Goal: Transaction & Acquisition: Book appointment/travel/reservation

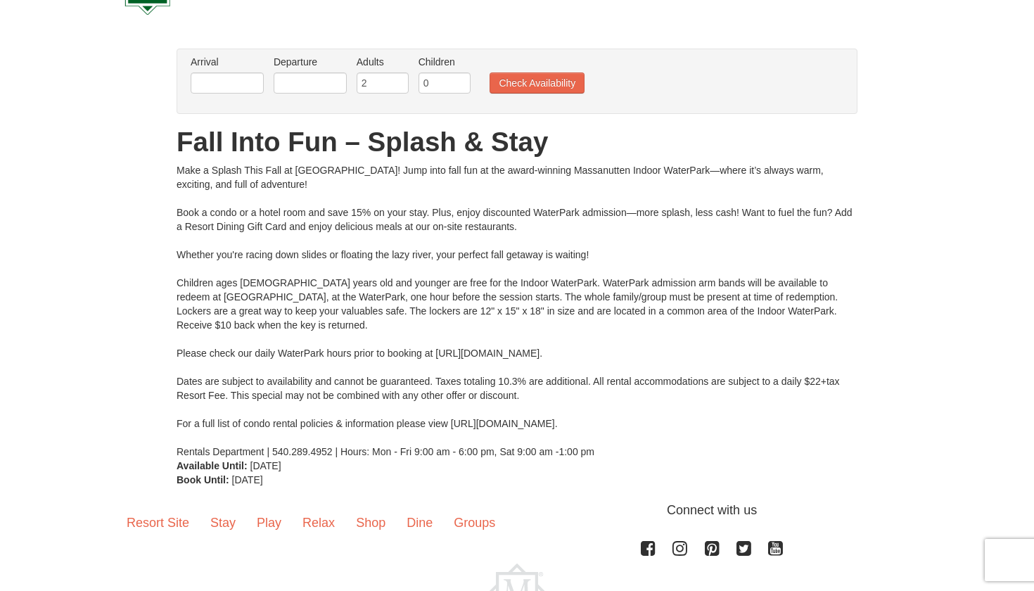
scroll to position [46, 0]
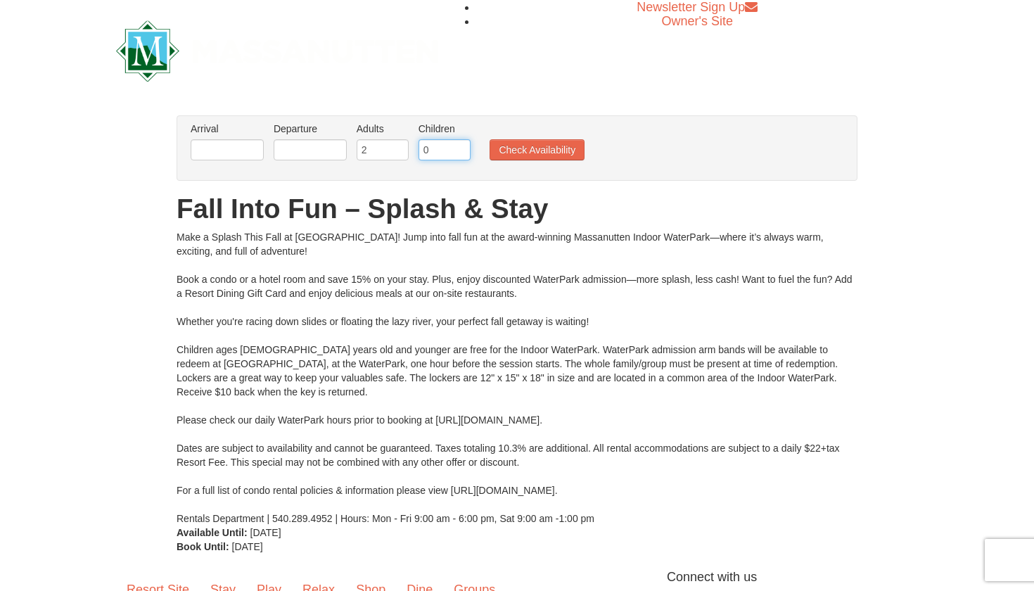
click at [436, 144] on input "0" at bounding box center [444, 149] width 52 height 21
type input "2"
click at [543, 146] on button "Check Availability" at bounding box center [536, 149] width 95 height 21
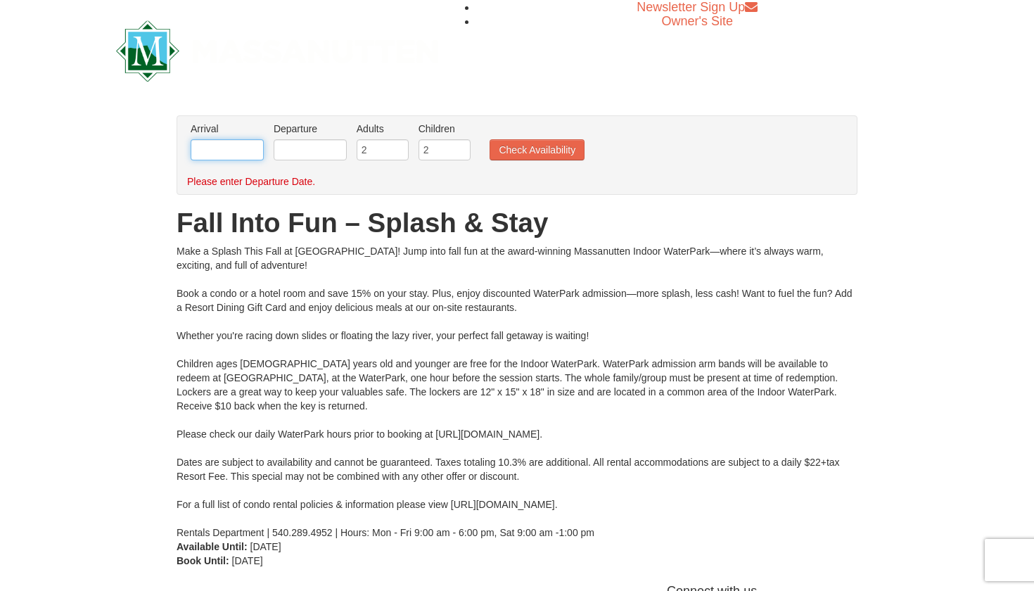
click at [240, 147] on input "text" at bounding box center [227, 149] width 73 height 21
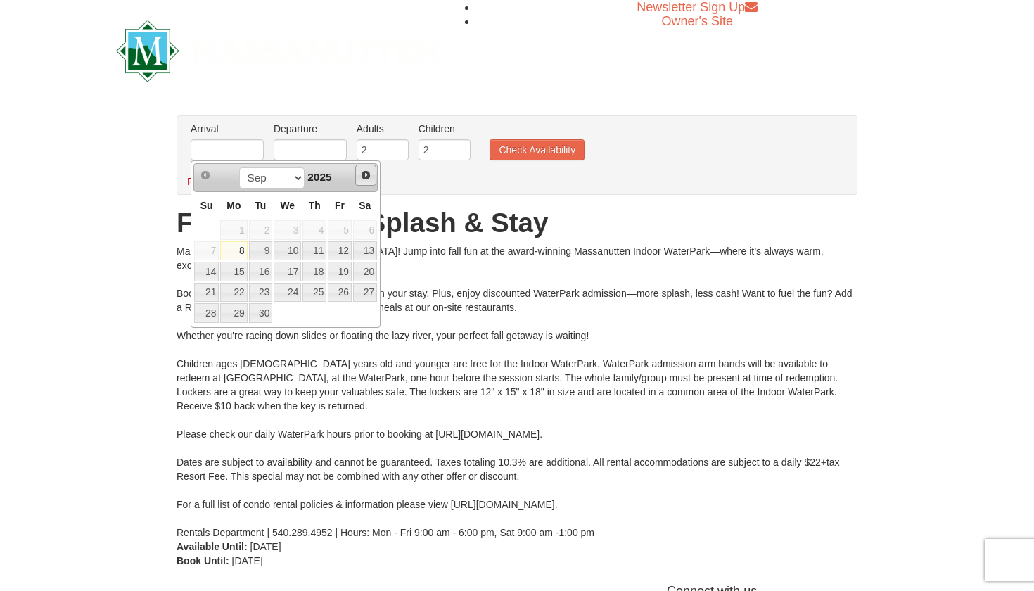
click at [365, 180] on span "Next" at bounding box center [365, 174] width 11 height 11
click at [216, 265] on link "12" at bounding box center [206, 272] width 25 height 20
type input "[DATE]"
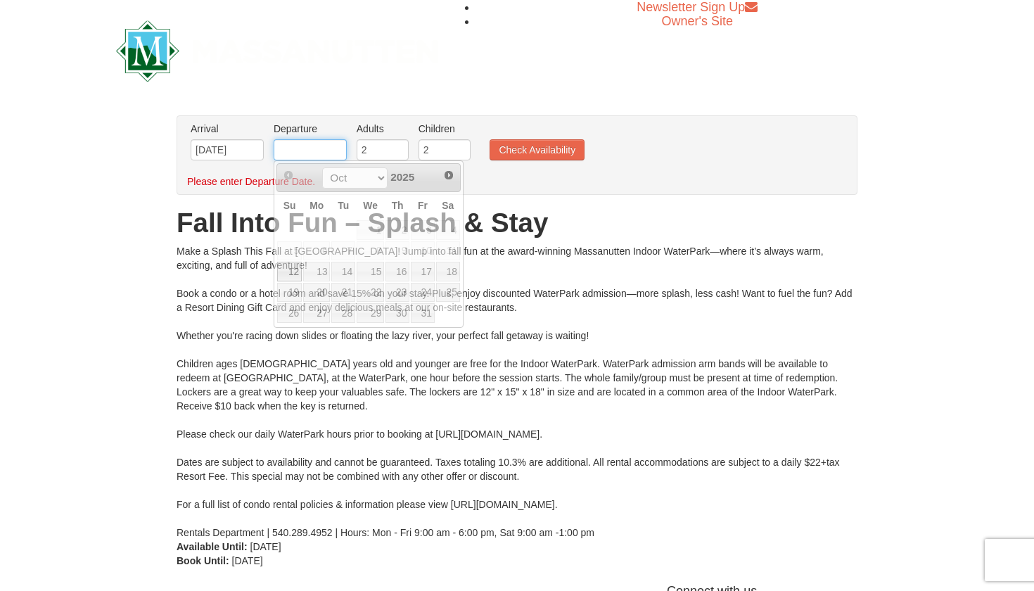
click at [307, 153] on input "text" at bounding box center [310, 149] width 73 height 21
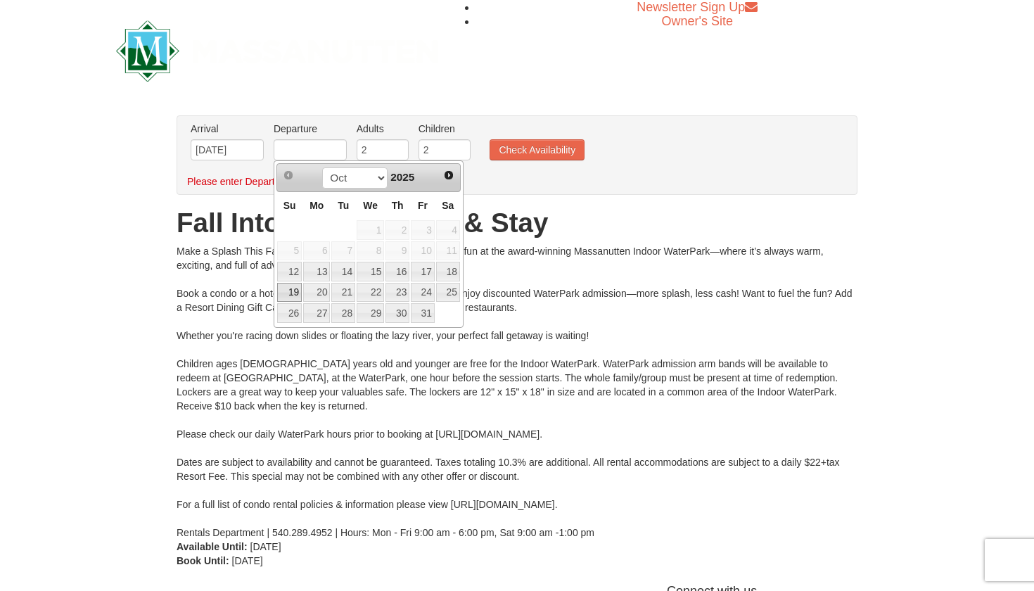
click at [289, 292] on link "19" at bounding box center [289, 293] width 25 height 20
type input "[DATE]"
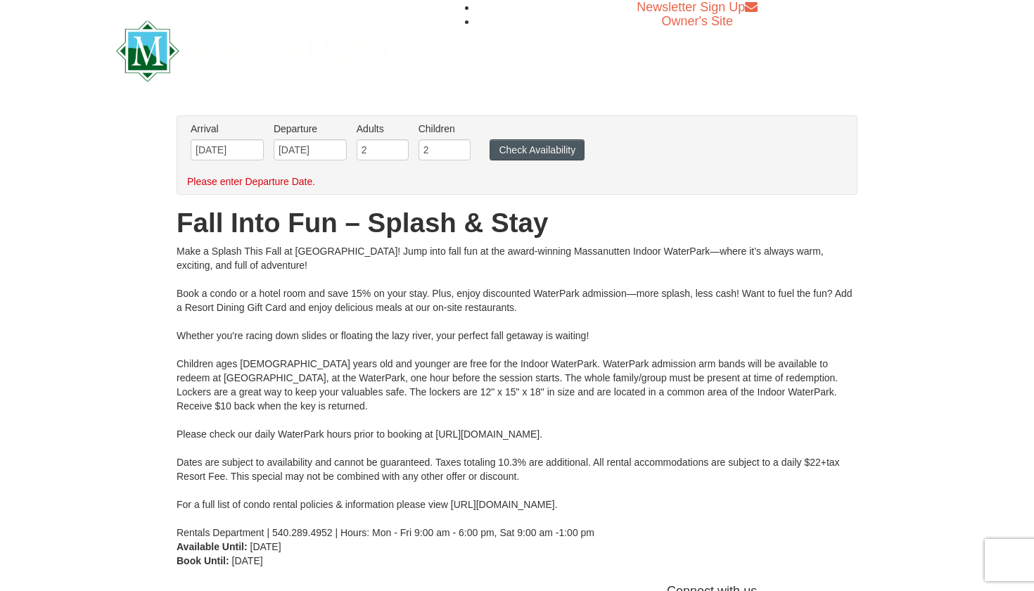
click at [536, 151] on button "Check Availability" at bounding box center [536, 149] width 95 height 21
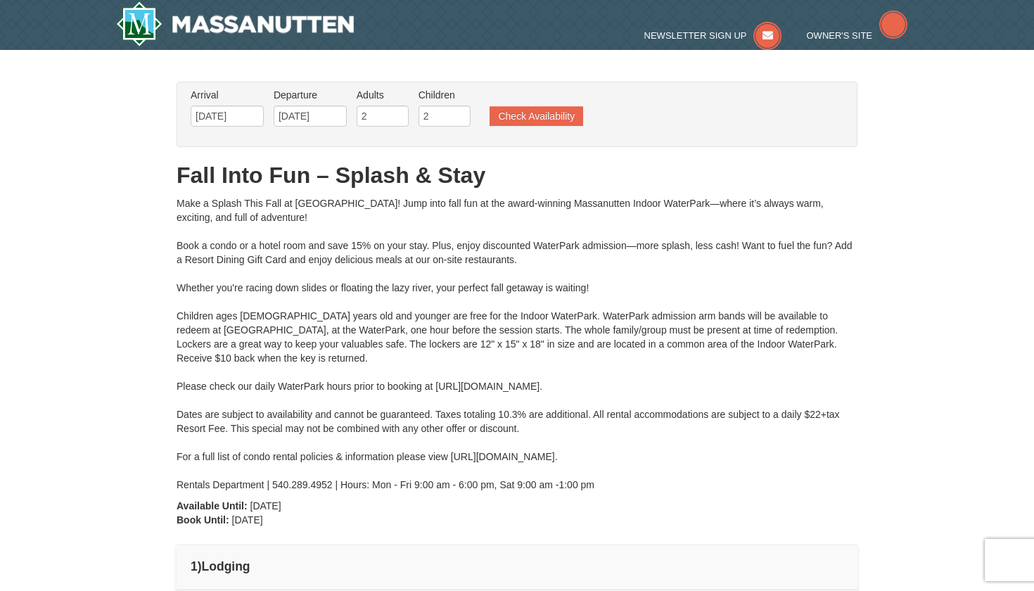
type input "[DATE]"
type input "10/12/2025"
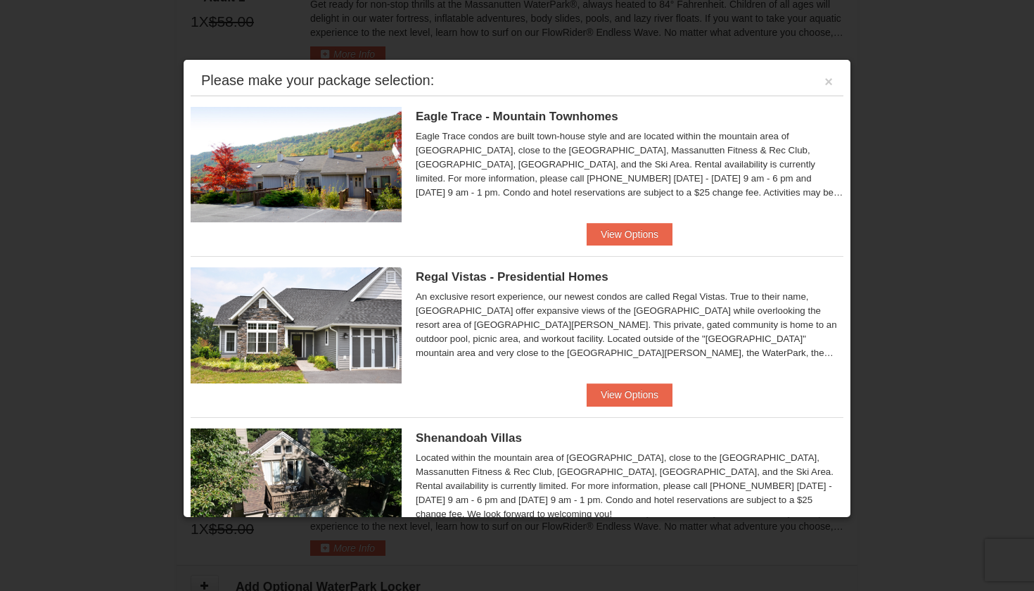
scroll to position [823, 0]
click at [470, 425] on div "Shenandoah Villas Located within the mountain area of Massanutten, close to the…" at bounding box center [517, 480] width 653 height 127
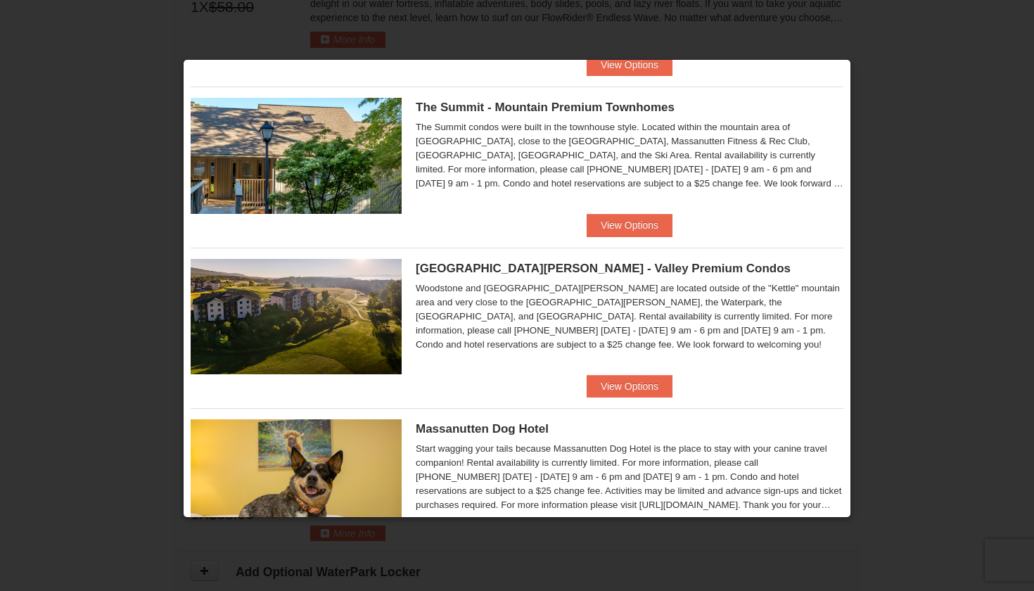
scroll to position [492, 0]
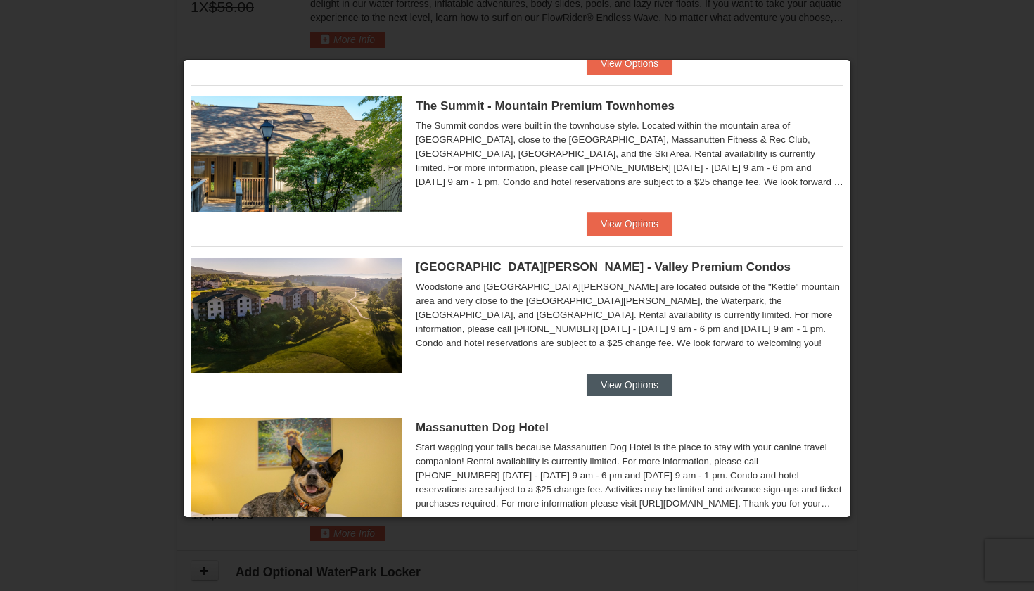
click at [638, 380] on button "View Options" at bounding box center [629, 384] width 86 height 23
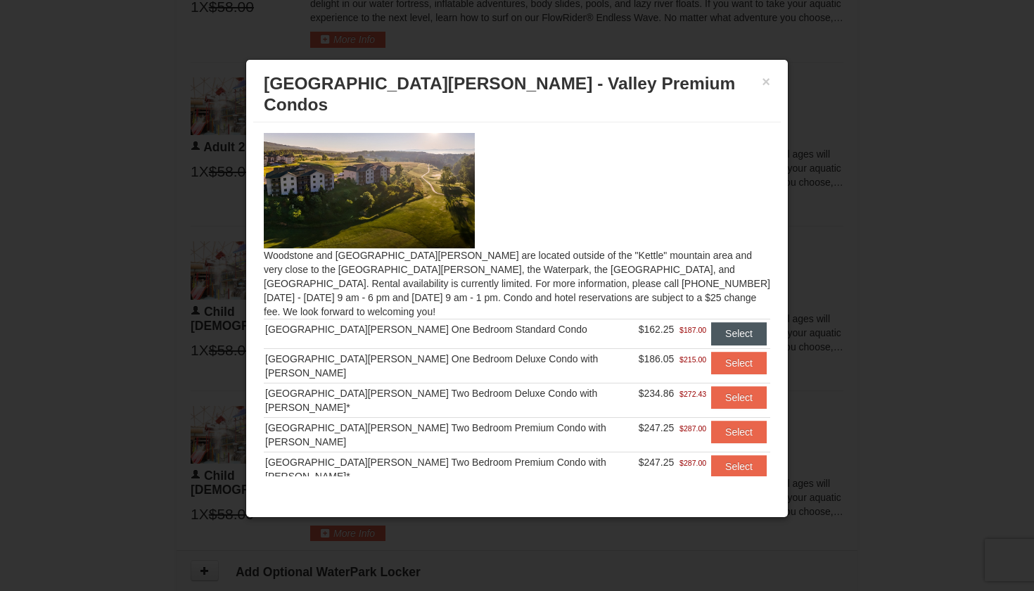
click at [719, 322] on button "Select" at bounding box center [739, 333] width 56 height 23
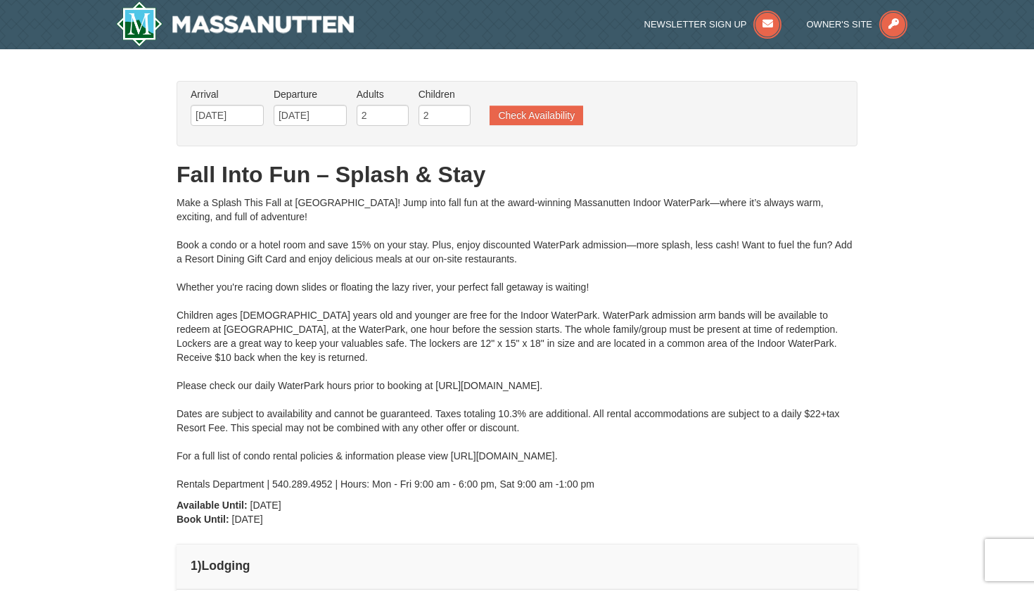
scroll to position [0, 0]
click at [319, 23] on img at bounding box center [235, 23] width 238 height 45
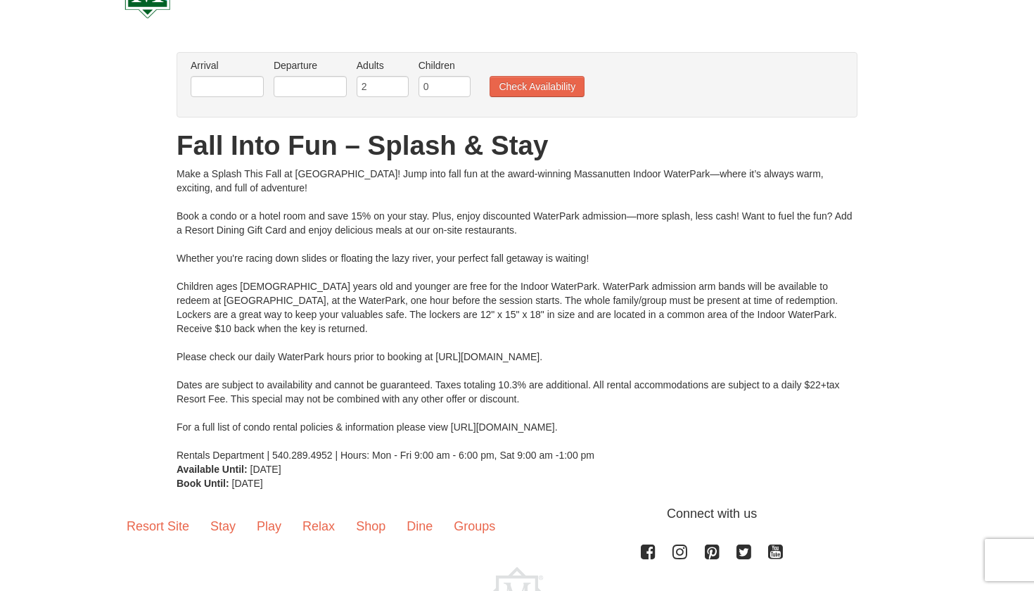
scroll to position [61, 0]
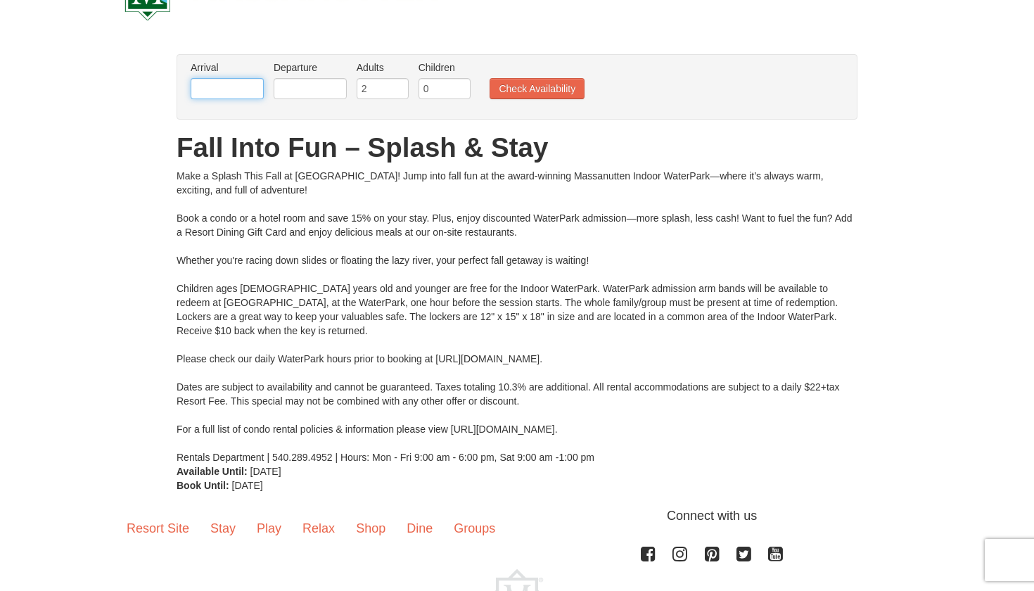
click at [236, 92] on input "text" at bounding box center [227, 88] width 73 height 21
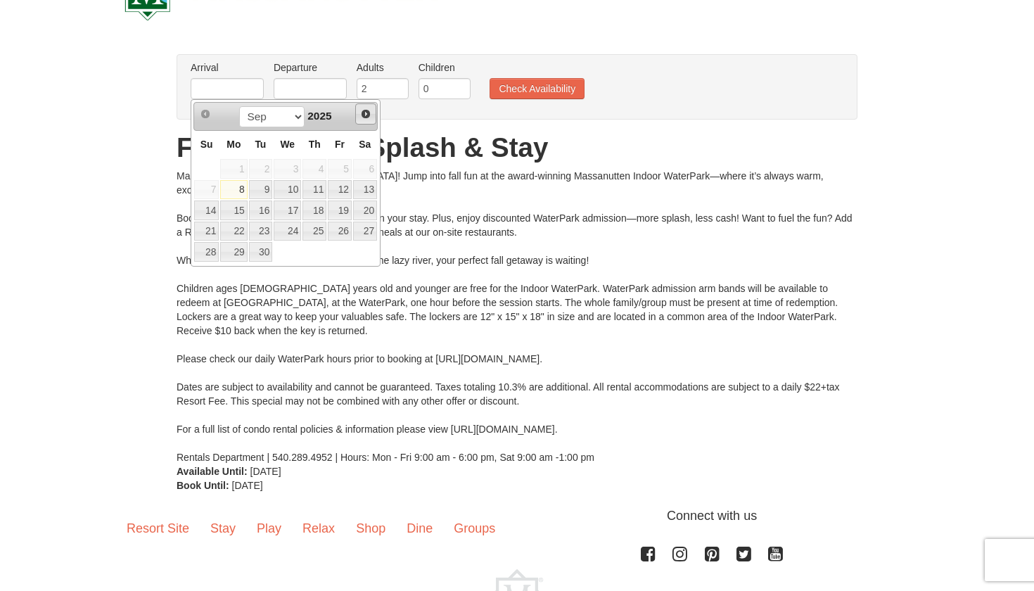
click at [360, 112] on span "Next" at bounding box center [365, 113] width 11 height 11
click at [209, 209] on link "12" at bounding box center [206, 210] width 25 height 20
type input "[DATE]"
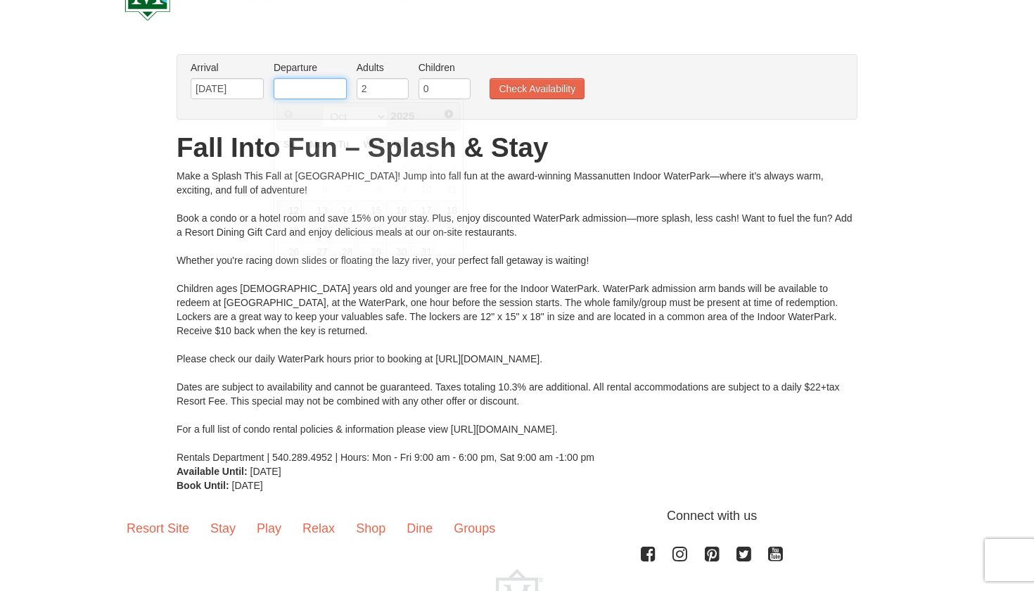
click at [304, 94] on input "text" at bounding box center [310, 88] width 73 height 21
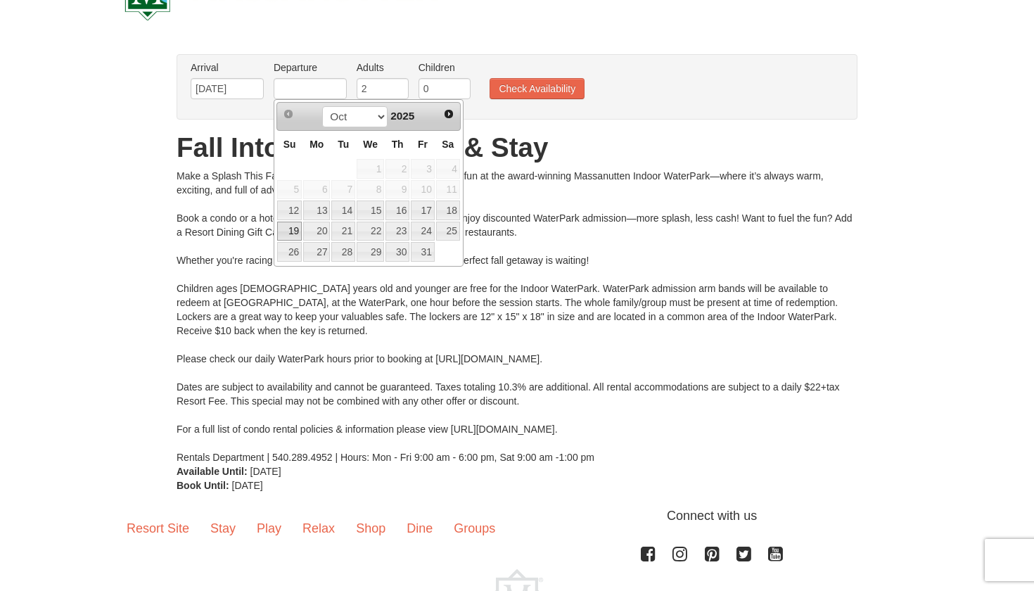
click at [301, 231] on link "19" at bounding box center [289, 232] width 25 height 20
type input "10/19/2025"
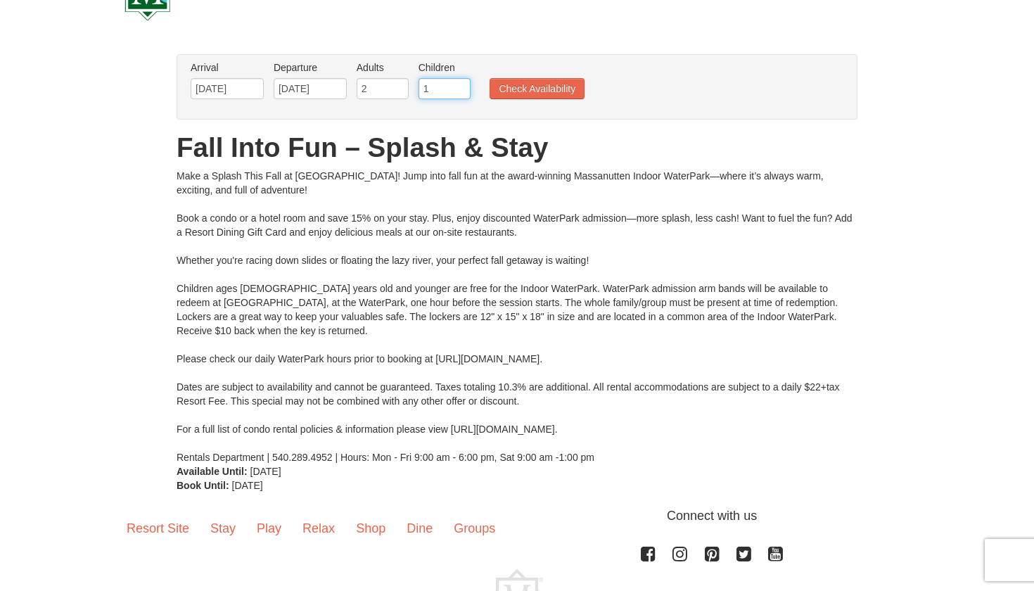
click at [460, 87] on input "1" at bounding box center [444, 88] width 52 height 21
type input "2"
click at [460, 87] on input "2" at bounding box center [444, 88] width 52 height 21
click at [515, 86] on button "Check Availability" at bounding box center [536, 88] width 95 height 21
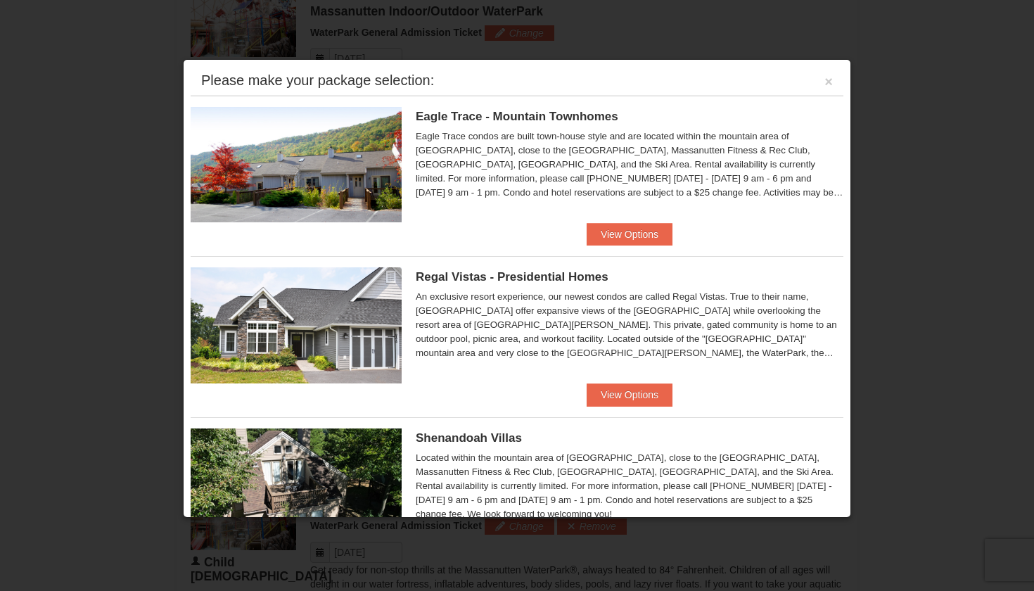
scroll to position [738, 0]
click at [767, 231] on li "Eagle Trace - Mountain Townhomes Eagle Trace One Bedroom Townhouse with Full Ki…" at bounding box center [517, 171] width 653 height 150
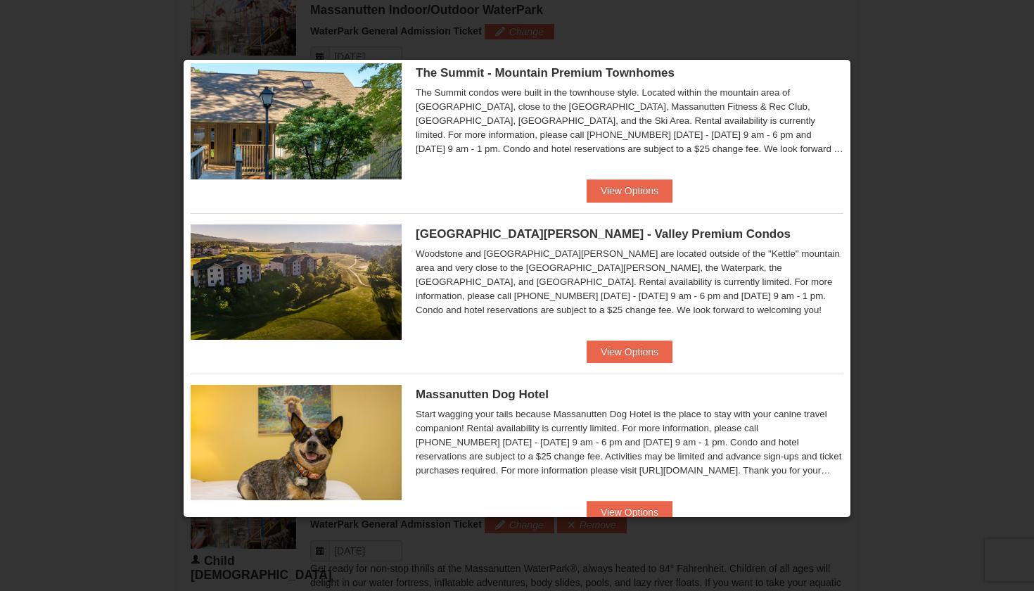
scroll to position [530, 0]
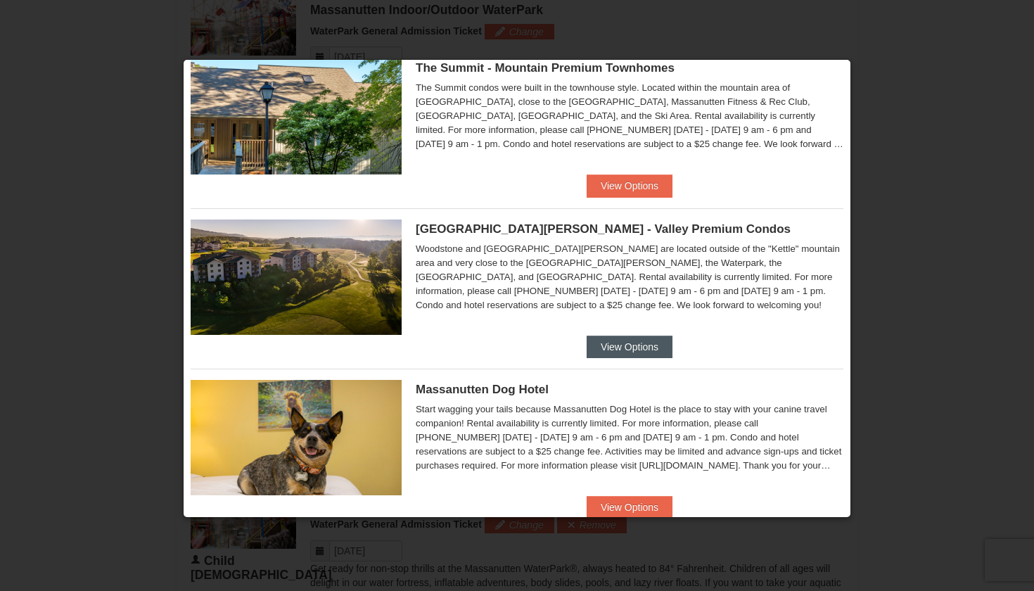
click at [627, 347] on button "View Options" at bounding box center [629, 346] width 86 height 23
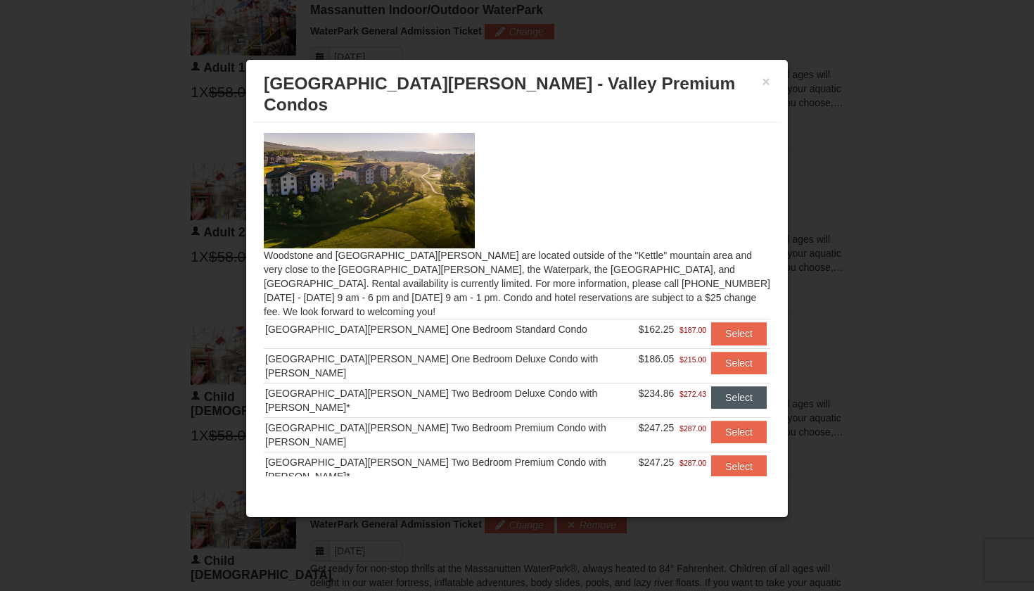
click at [716, 386] on button "Select" at bounding box center [739, 397] width 56 height 23
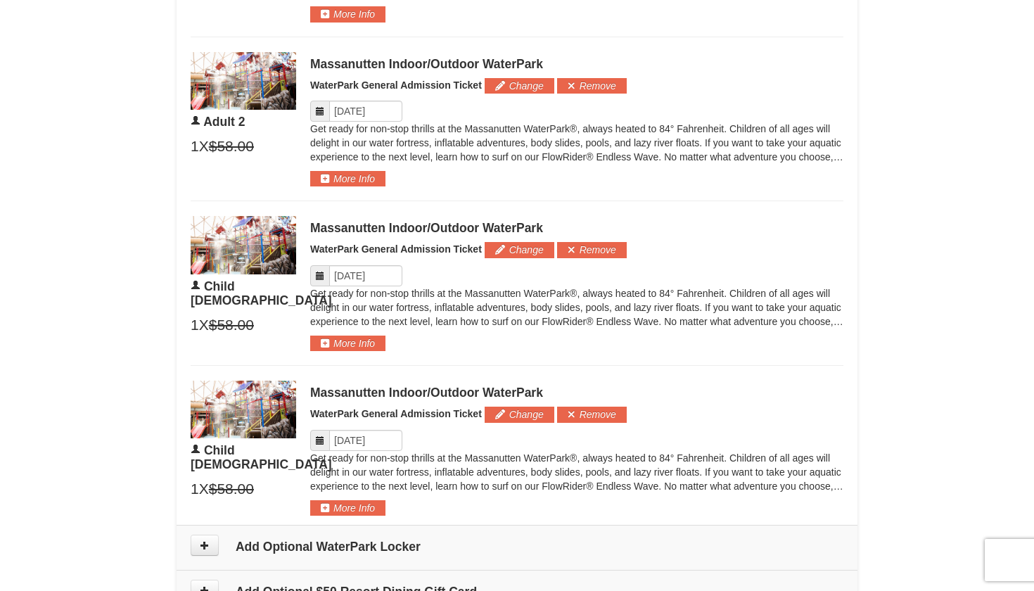
scroll to position [916, 0]
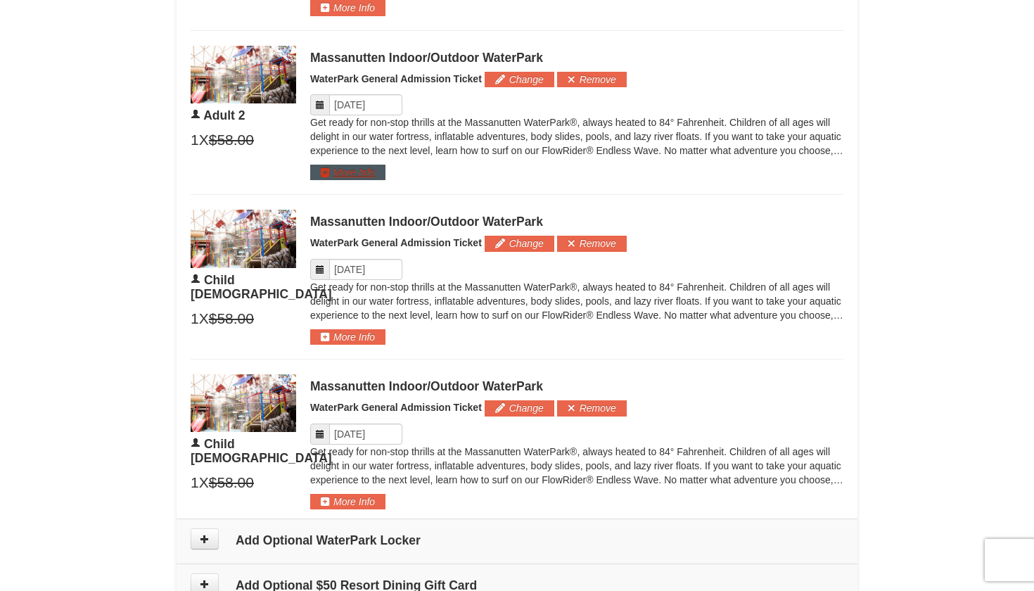
click at [329, 172] on button "More Info" at bounding box center [347, 172] width 75 height 15
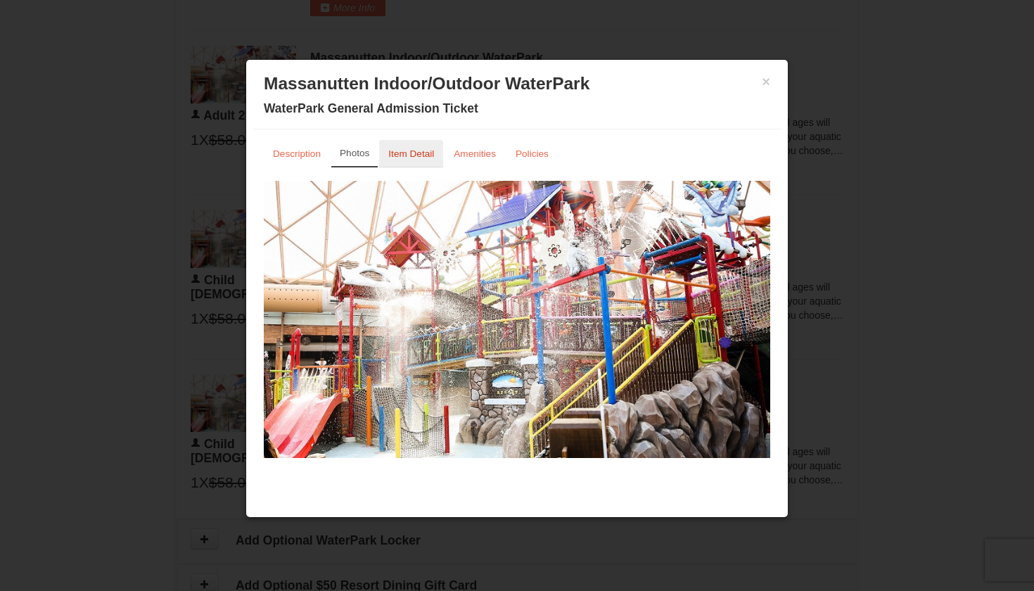
click at [430, 156] on small "Item Detail" at bounding box center [411, 153] width 46 height 11
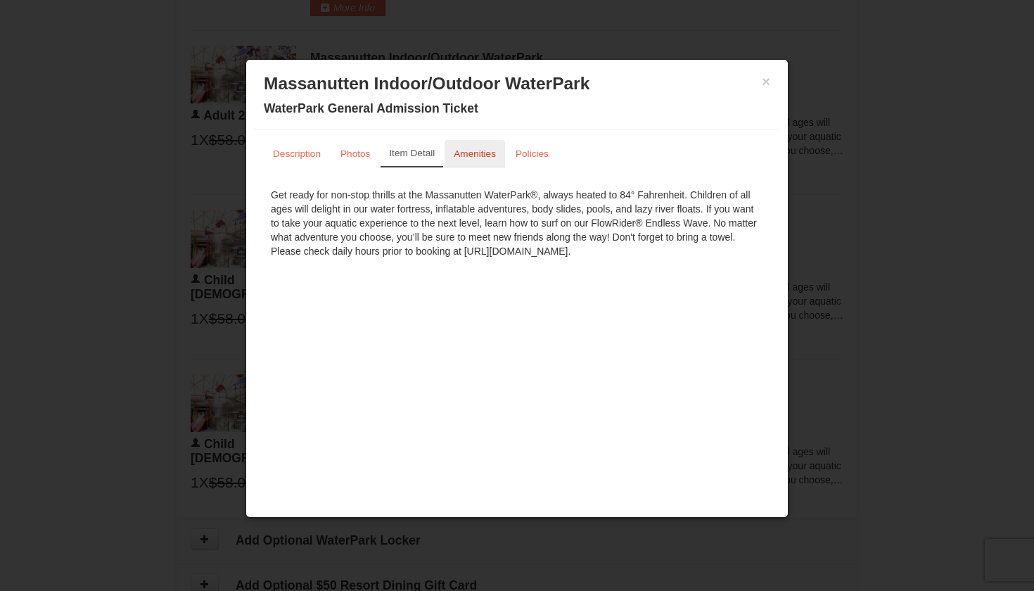
click at [473, 159] on link "Amenities" at bounding box center [474, 153] width 60 height 27
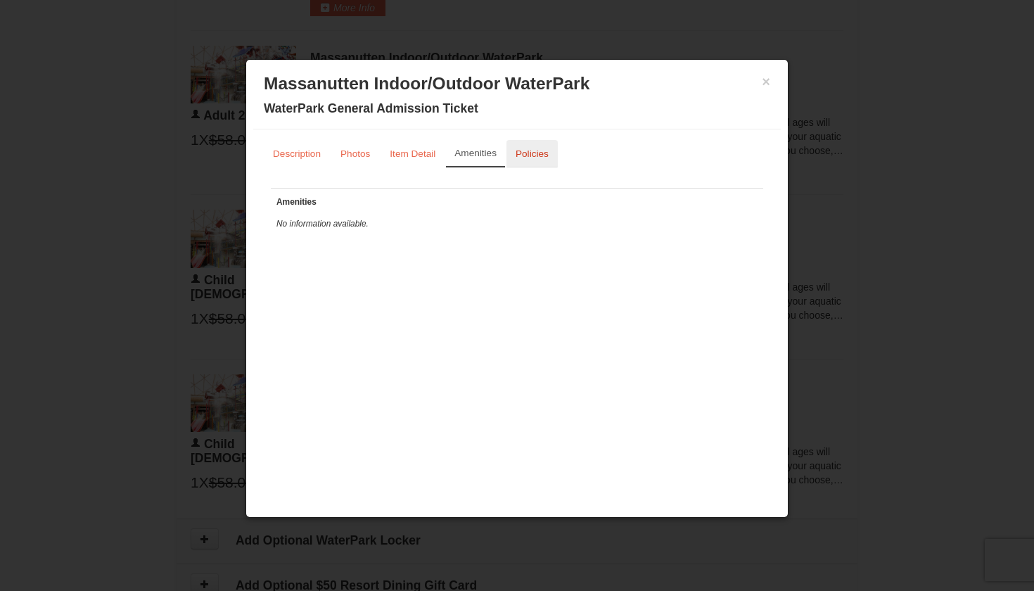
click at [515, 159] on link "Policies" at bounding box center [531, 153] width 51 height 27
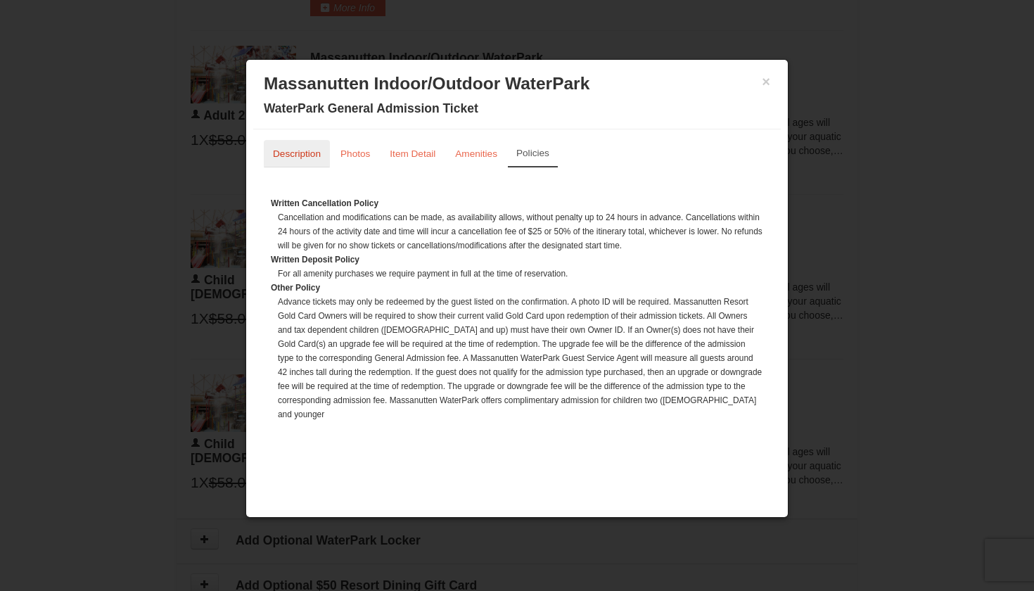
click at [309, 163] on link "Description" at bounding box center [297, 153] width 66 height 27
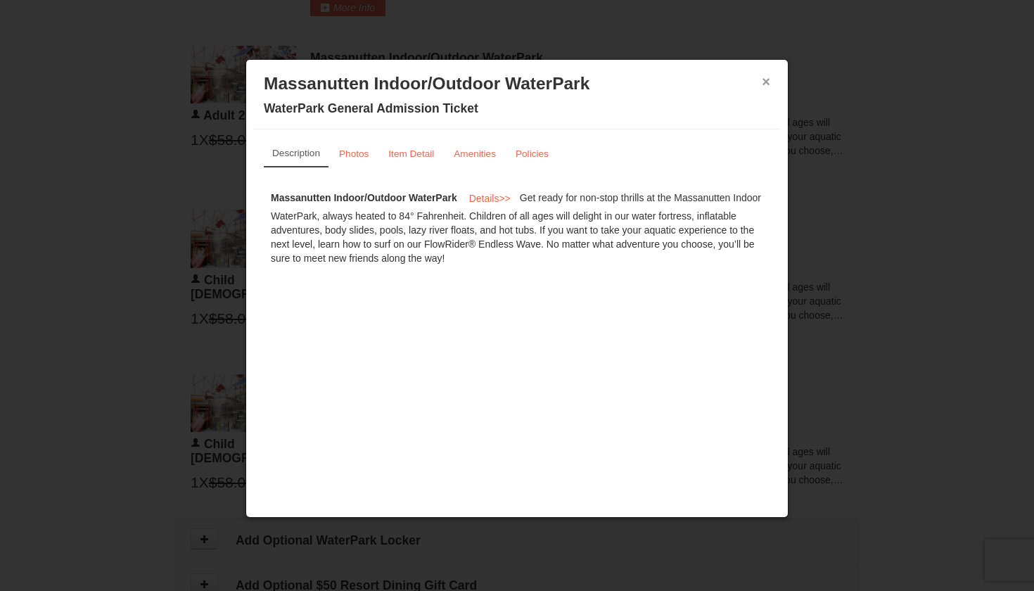
click at [762, 82] on button "×" at bounding box center [766, 82] width 8 height 14
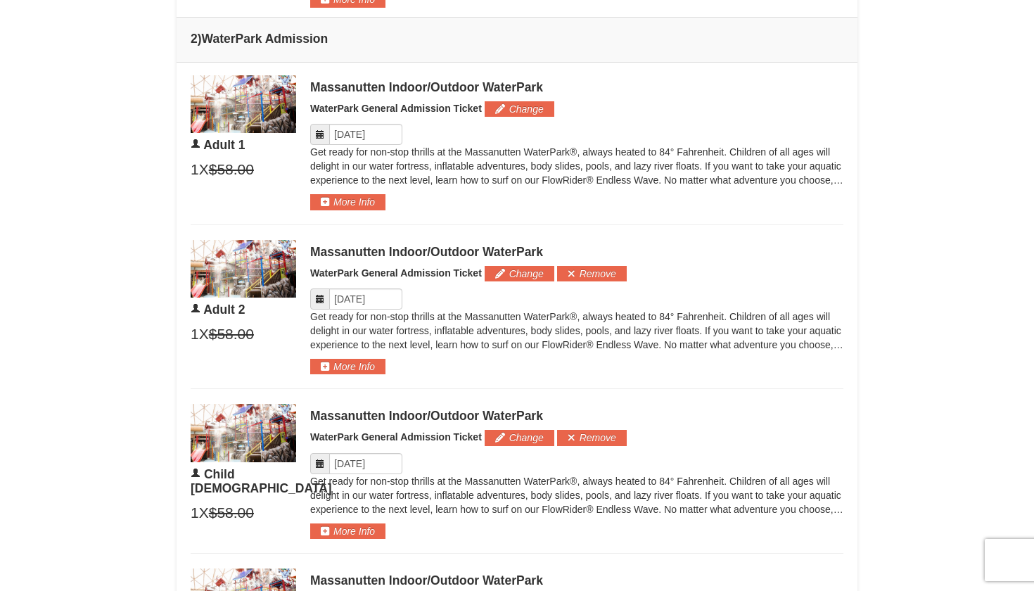
scroll to position [726, 0]
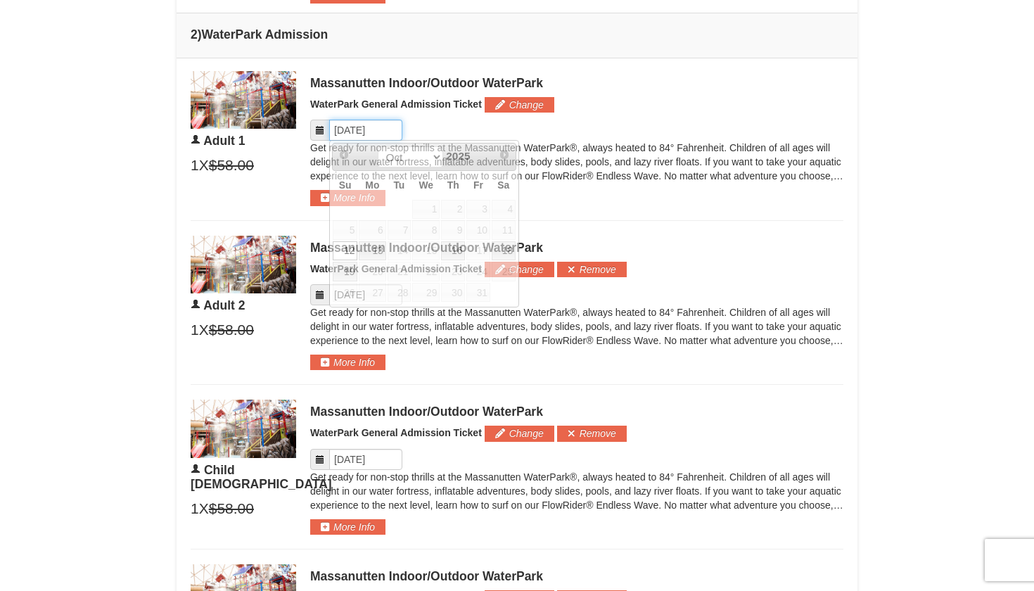
click at [373, 124] on input "Please format dates MM/DD/YYYY" at bounding box center [365, 130] width 73 height 21
click at [295, 160] on div "1 X $58.00" at bounding box center [243, 165] width 105 height 21
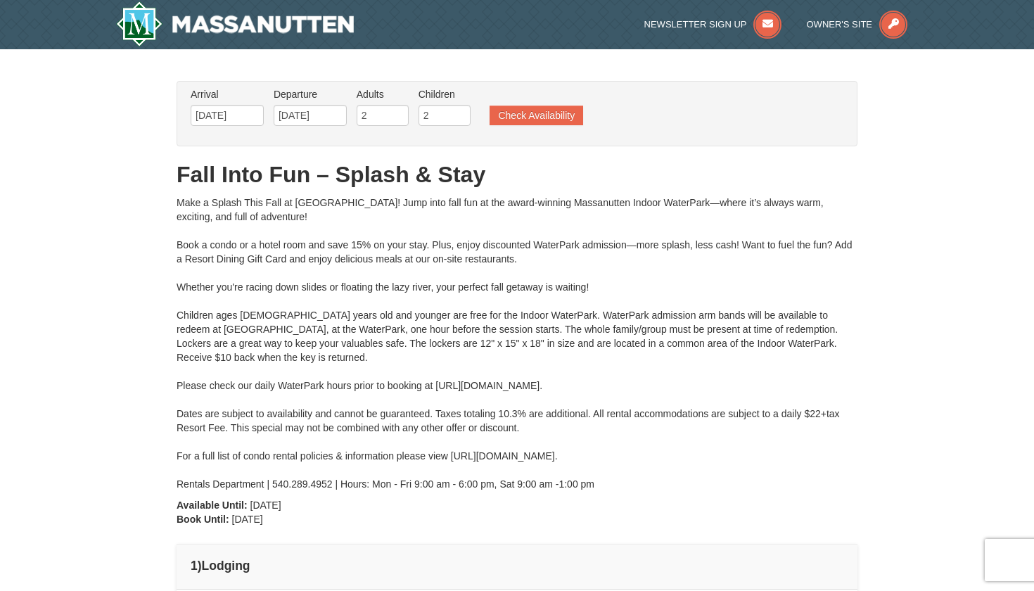
scroll to position [0, 0]
click at [140, 30] on img at bounding box center [235, 23] width 238 height 45
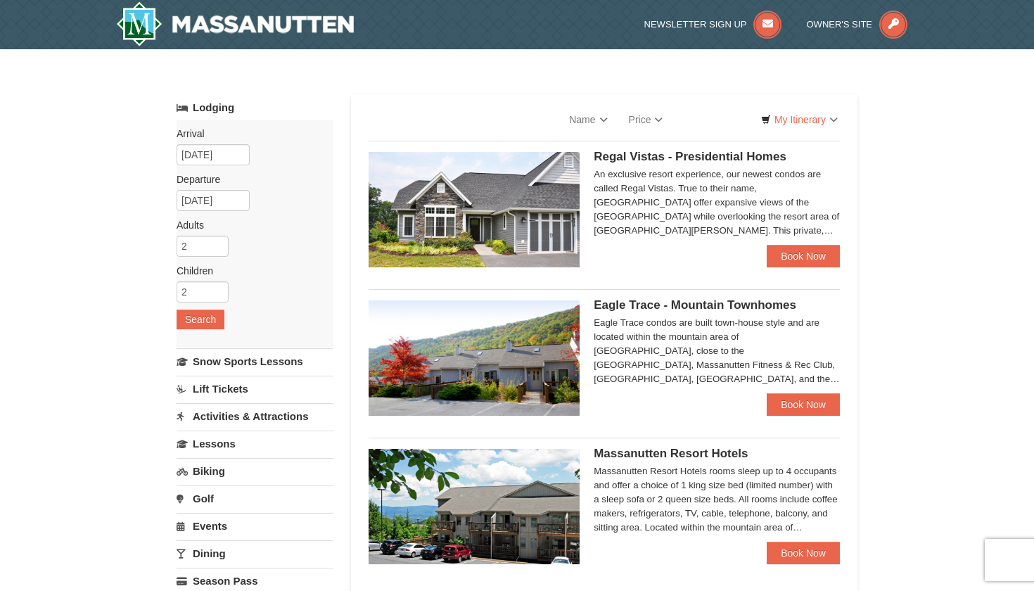
select select "9"
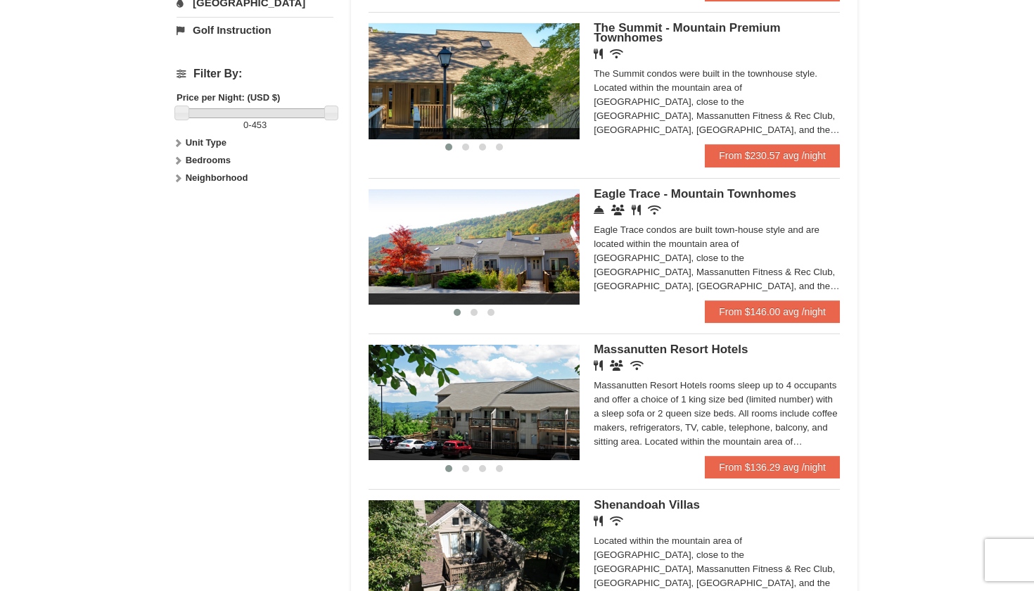
scroll to position [603, 0]
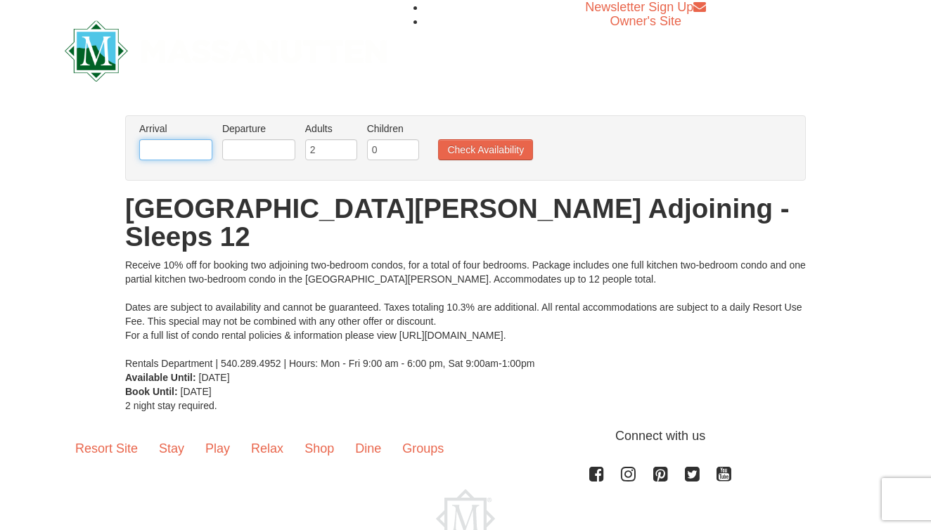
click at [198, 155] on input "text" at bounding box center [175, 149] width 73 height 21
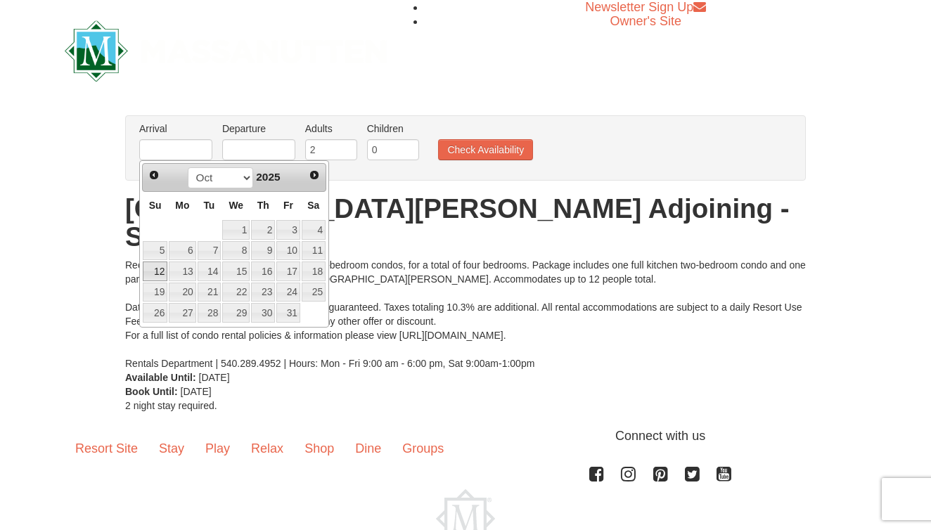
click at [160, 273] on link "12" at bounding box center [155, 272] width 25 height 20
type input "10/12/2025"
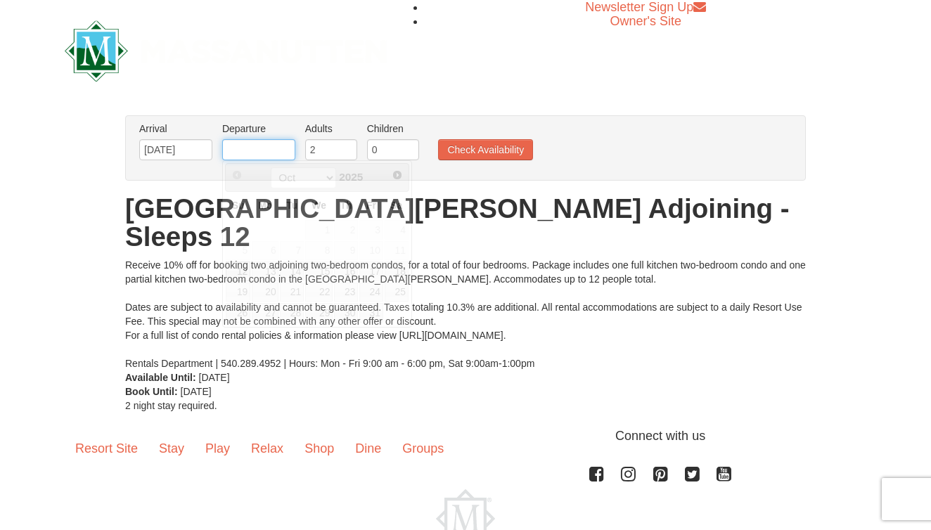
click at [248, 148] on input "text" at bounding box center [258, 149] width 73 height 21
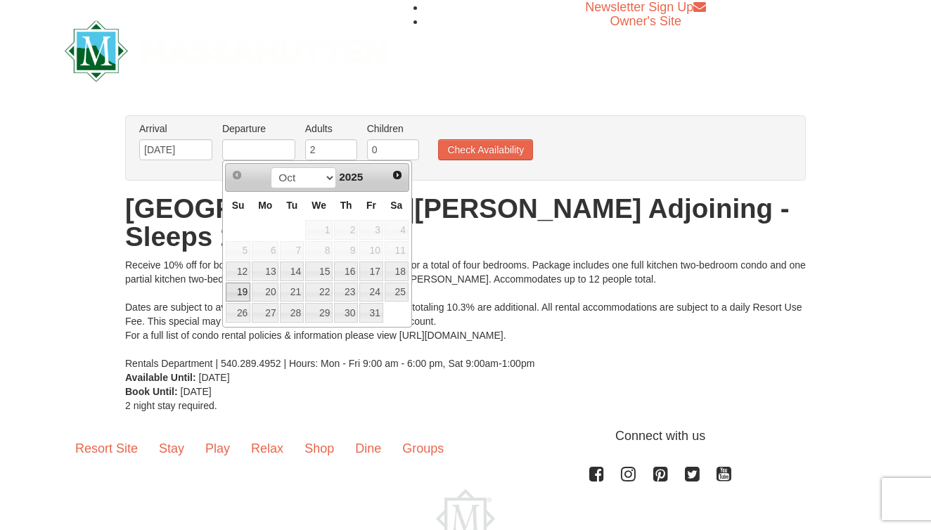
click at [240, 288] on link "19" at bounding box center [238, 293] width 25 height 20
type input "10/19/2025"
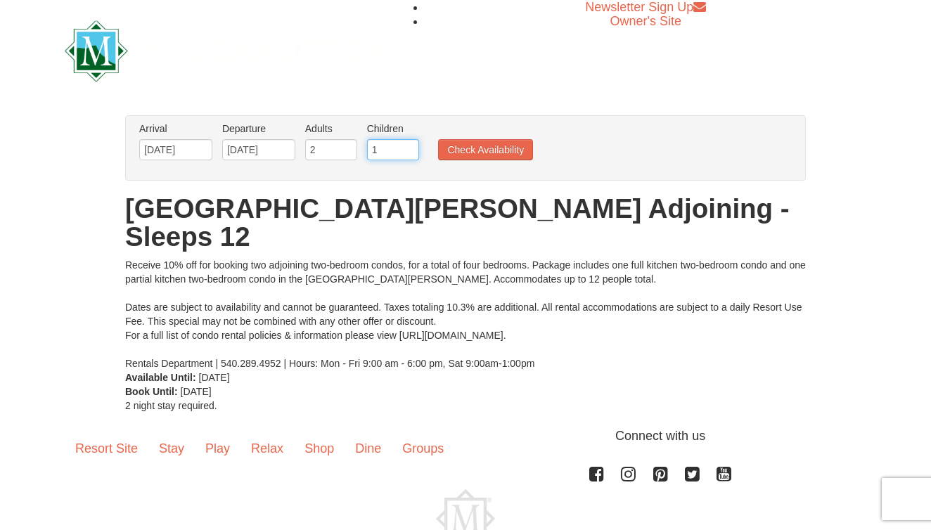
click at [410, 146] on input "1" at bounding box center [393, 149] width 52 height 21
type input "2"
click at [410, 146] on input "2" at bounding box center [393, 149] width 52 height 21
click at [465, 145] on button "Check Availability" at bounding box center [485, 149] width 95 height 21
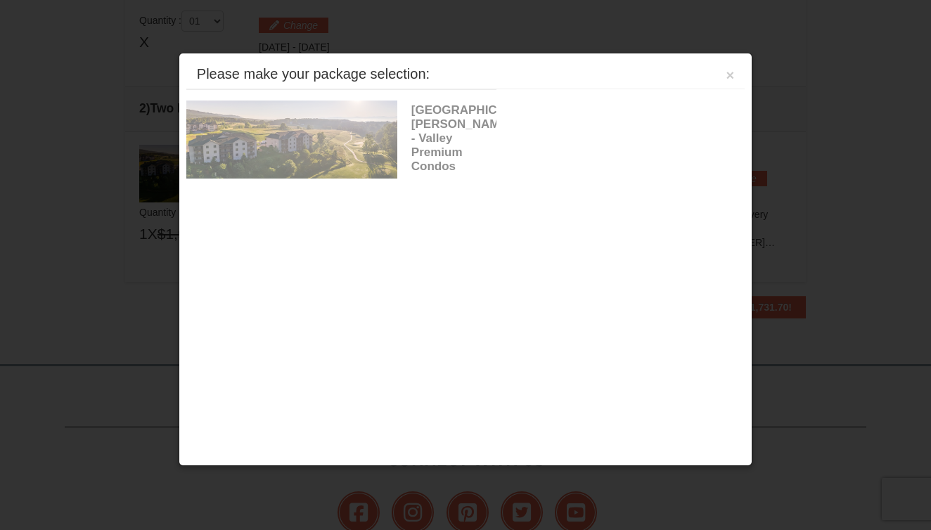
scroll to position [430, 0]
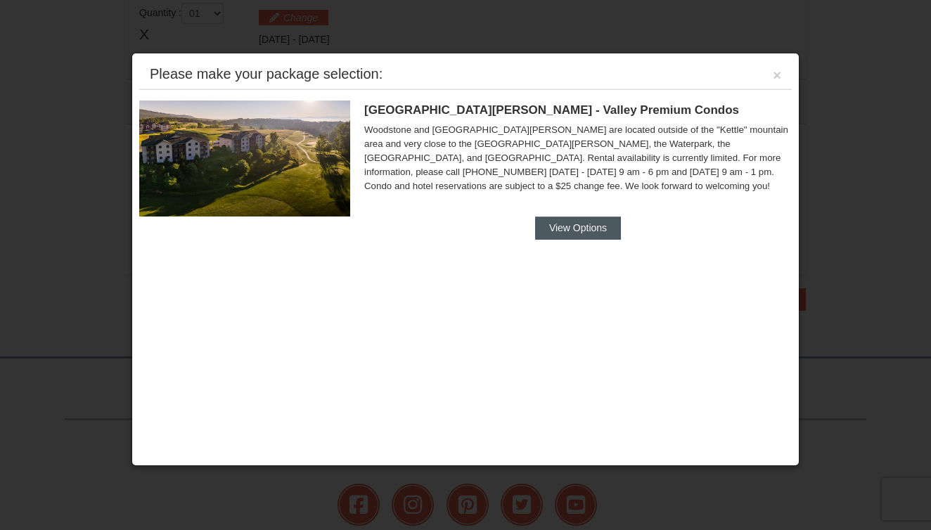
click at [559, 229] on button "View Options" at bounding box center [578, 228] width 86 height 23
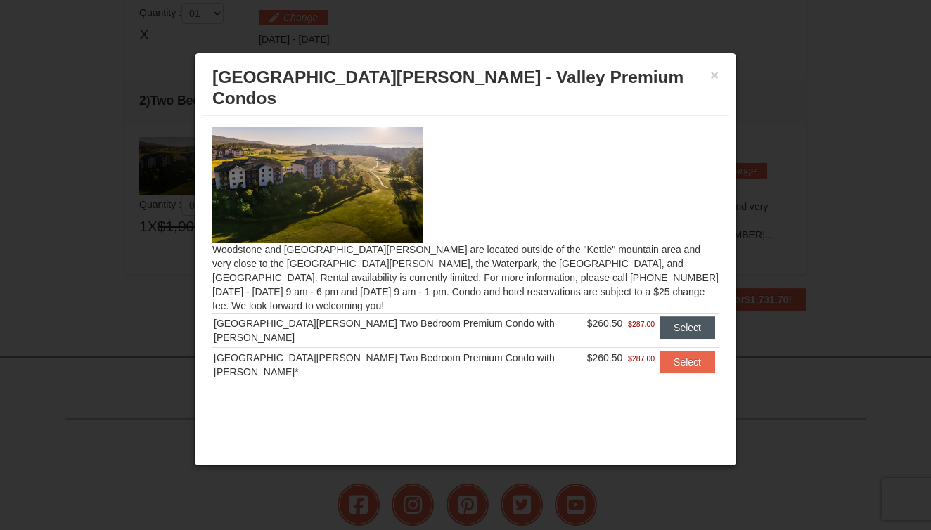
click at [660, 316] on button "Select" at bounding box center [688, 327] width 56 height 23
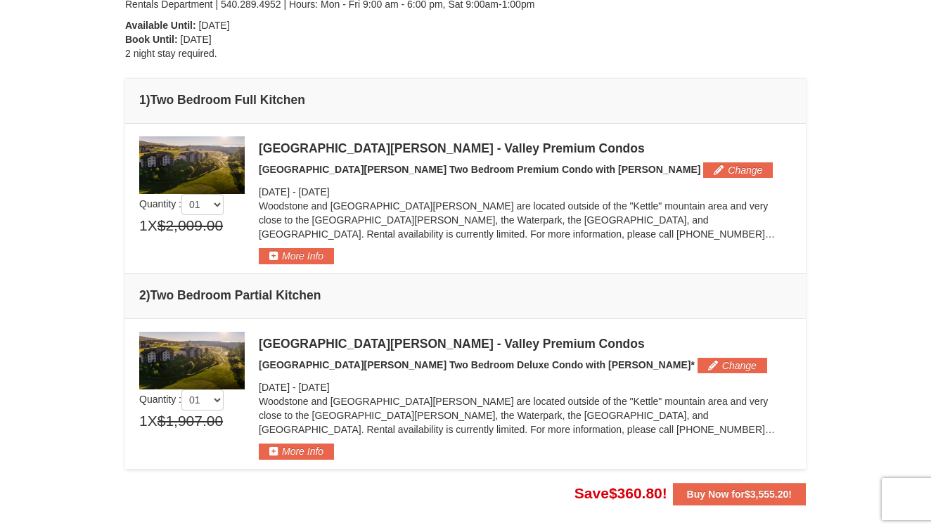
scroll to position [295, 0]
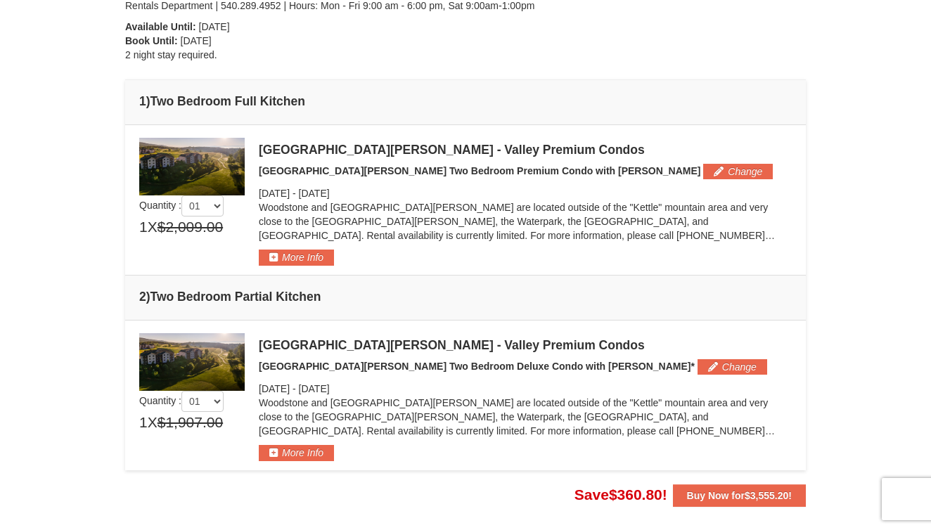
click at [546, 268] on td "Please make your package selection: ×" at bounding box center [465, 200] width 681 height 150
click at [297, 449] on button "More Info" at bounding box center [296, 452] width 75 height 15
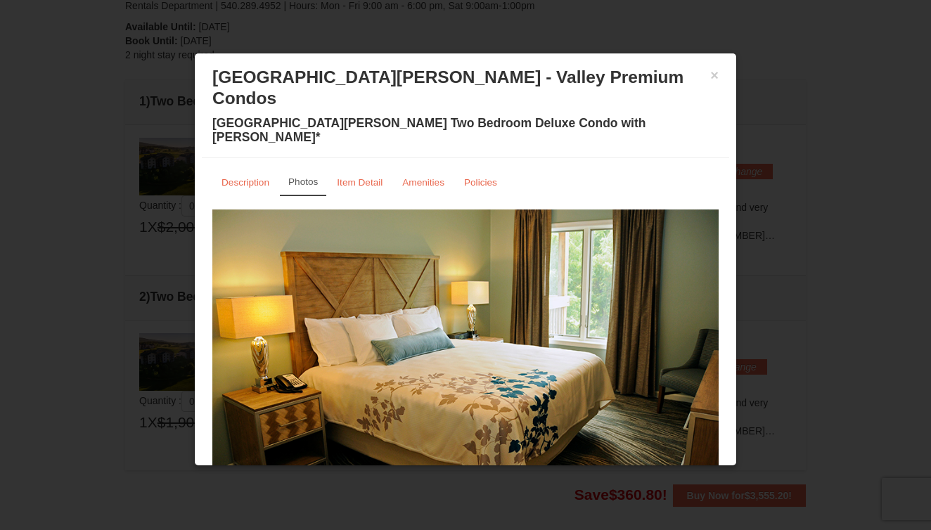
click at [632, 274] on img at bounding box center [465, 348] width 506 height 277
click at [647, 334] on img at bounding box center [465, 348] width 506 height 277
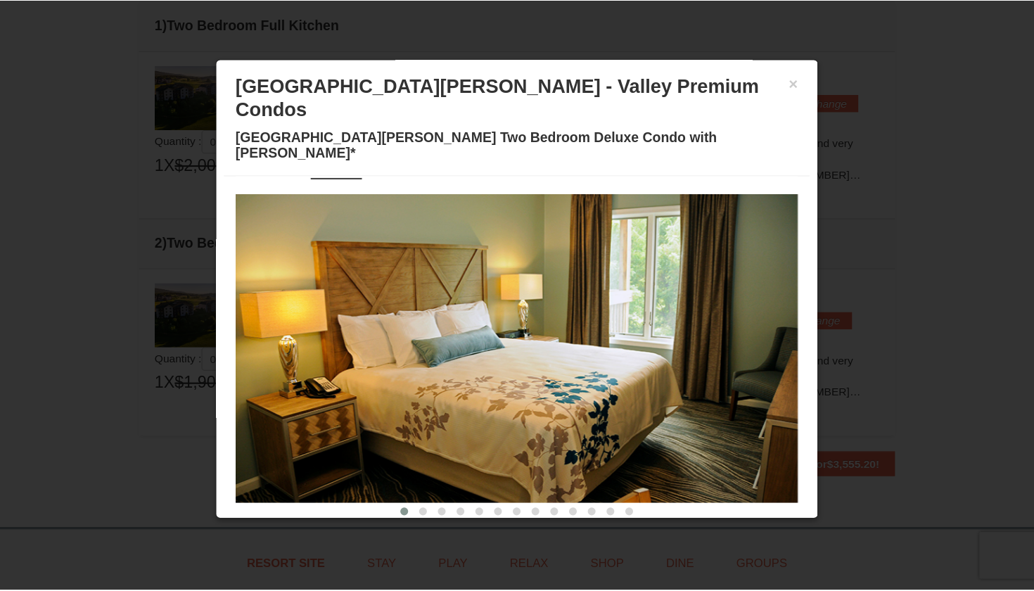
scroll to position [447, 0]
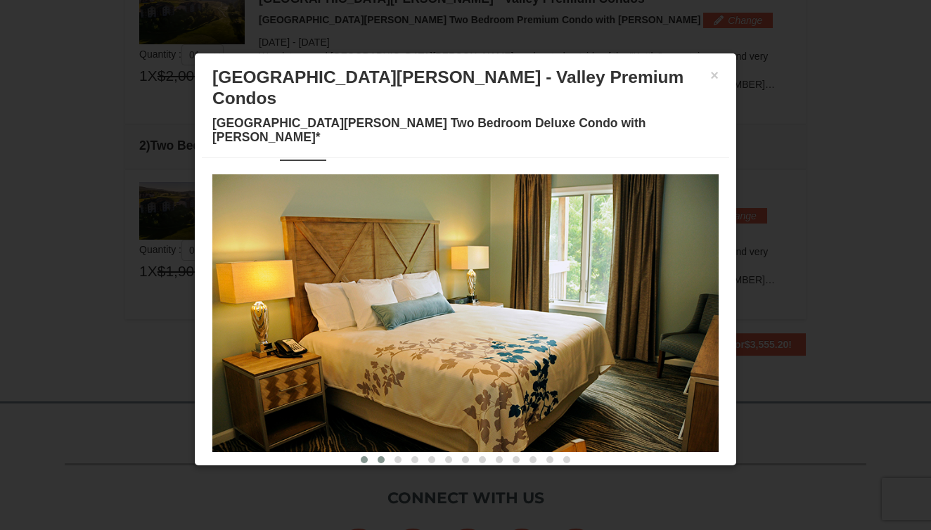
click at [380, 456] on span at bounding box center [381, 459] width 7 height 7
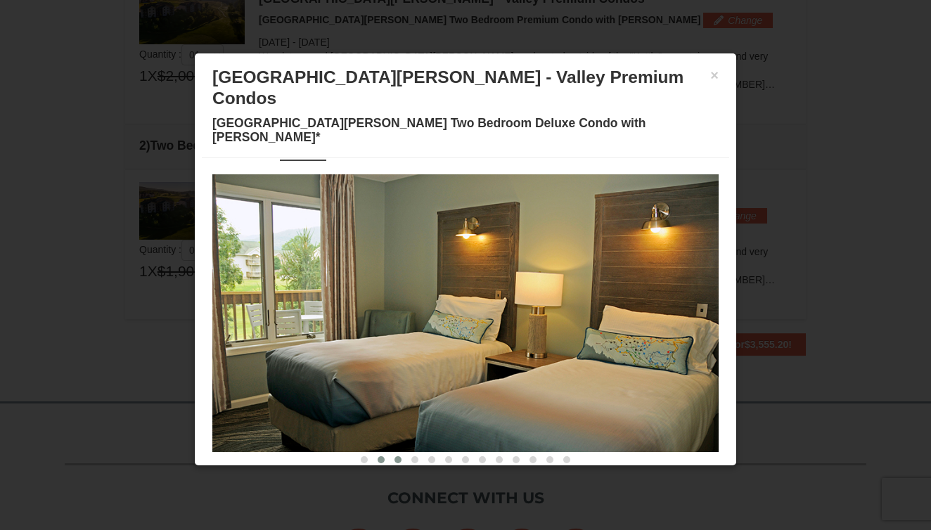
click at [397, 453] on button at bounding box center [398, 460] width 17 height 14
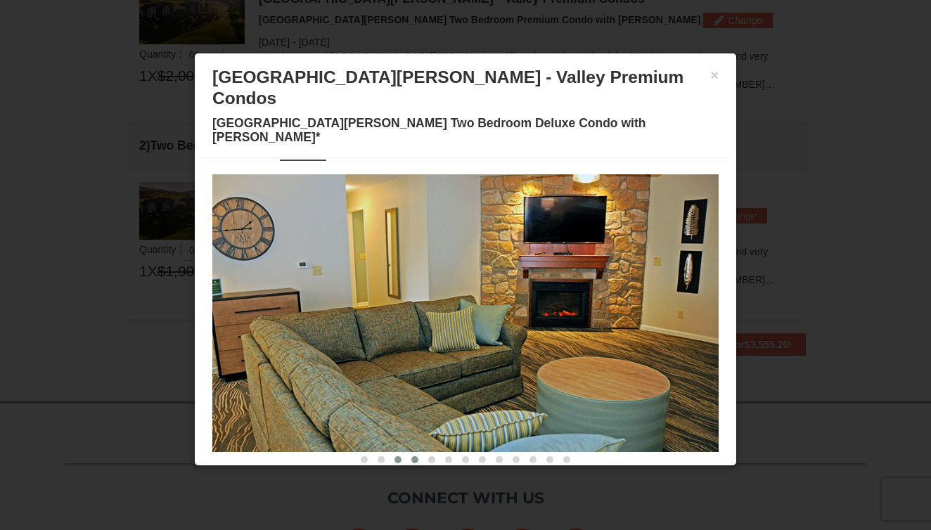
click at [410, 453] on button at bounding box center [414, 460] width 17 height 14
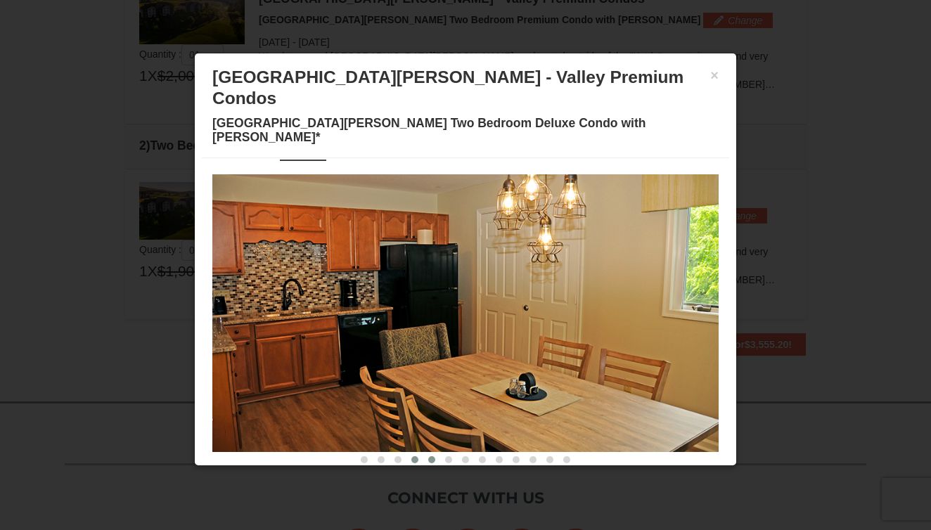
click at [428, 453] on button at bounding box center [431, 460] width 17 height 14
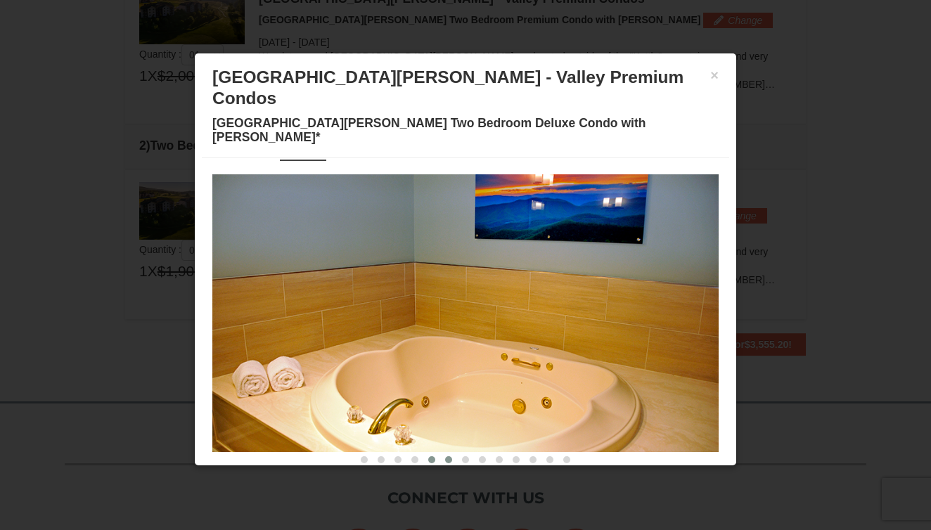
click at [446, 456] on span at bounding box center [448, 459] width 7 height 7
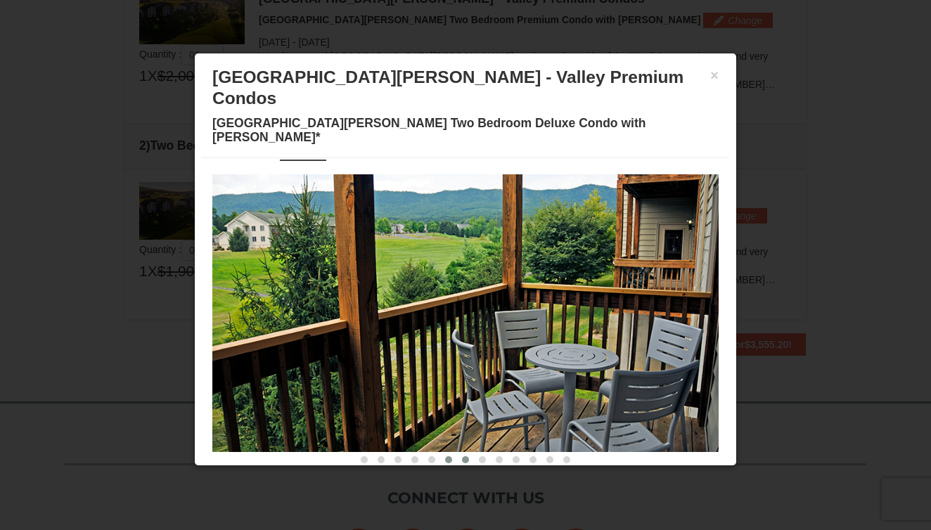
click at [461, 453] on button at bounding box center [465, 460] width 17 height 14
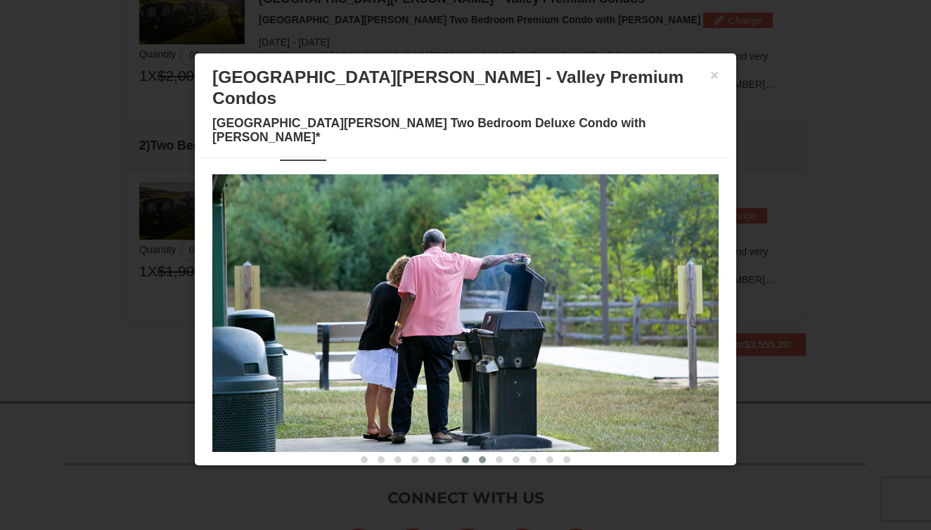
click at [484, 456] on span at bounding box center [482, 459] width 7 height 7
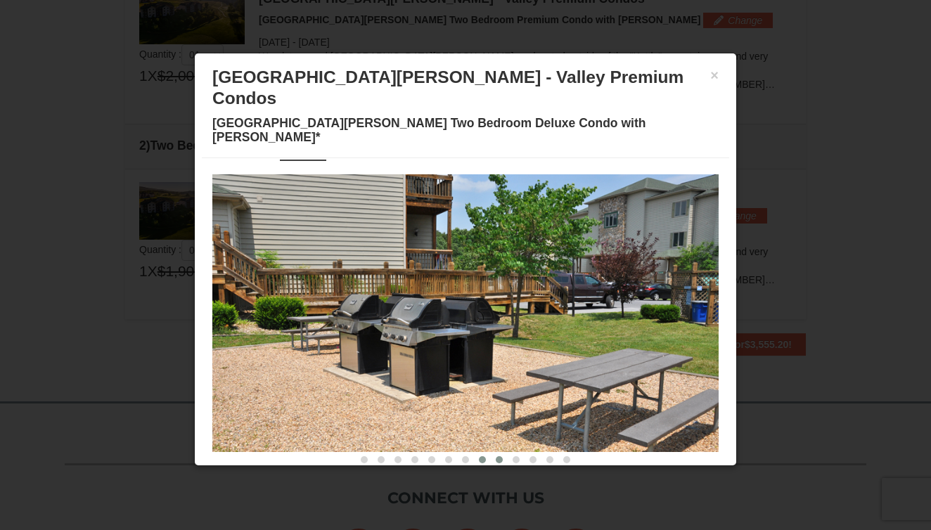
click at [498, 456] on span at bounding box center [499, 459] width 7 height 7
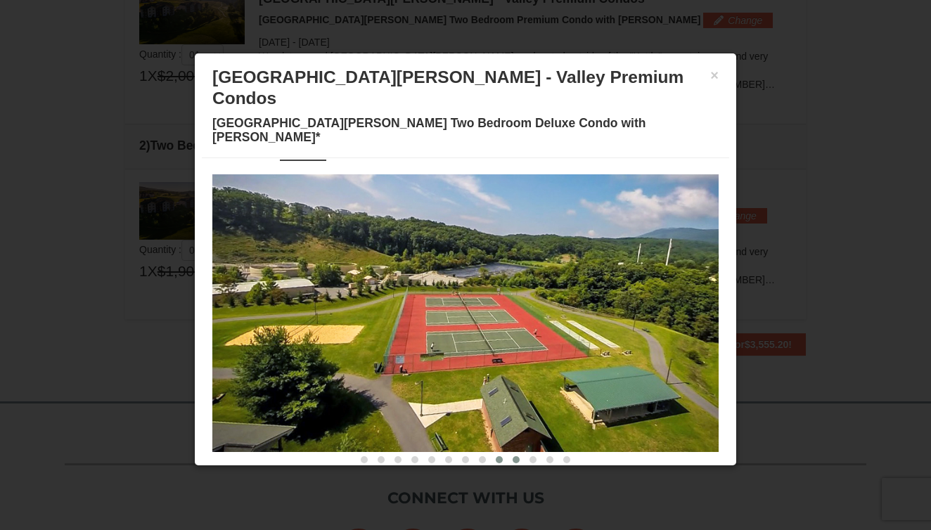
click at [511, 453] on button at bounding box center [516, 460] width 17 height 14
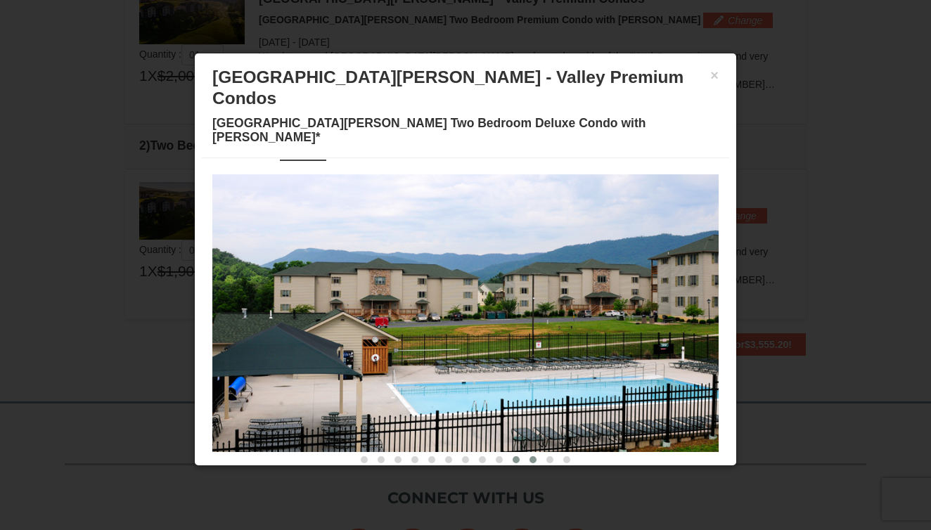
click at [529, 456] on span at bounding box center [532, 459] width 7 height 7
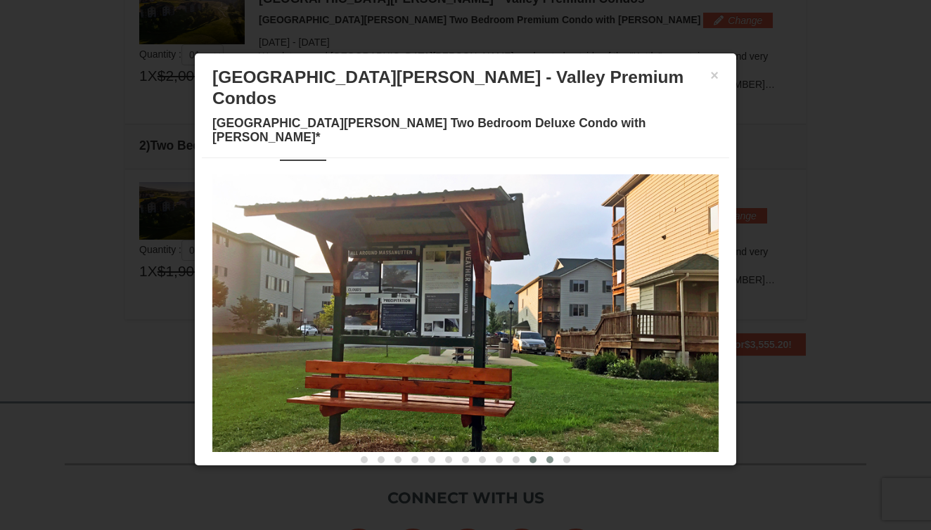
click at [546, 453] on button at bounding box center [549, 460] width 17 height 14
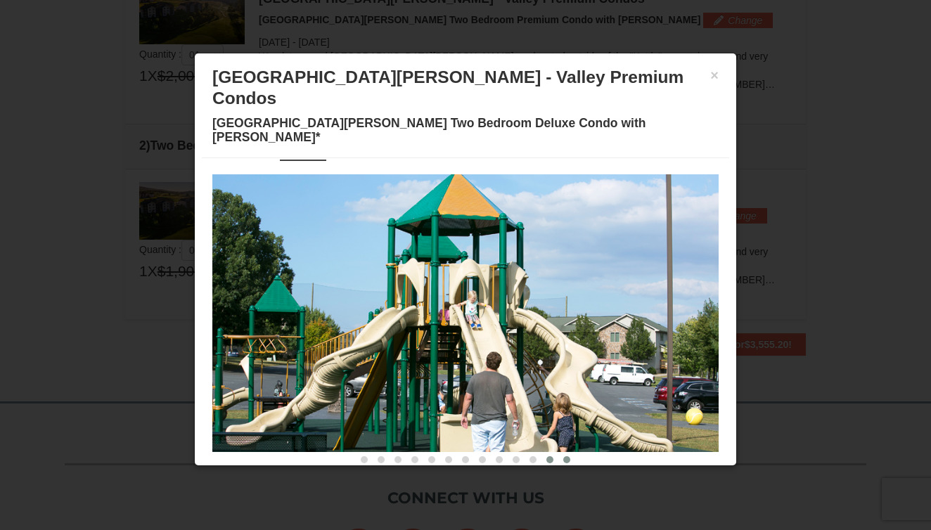
click at [567, 456] on span at bounding box center [566, 459] width 7 height 7
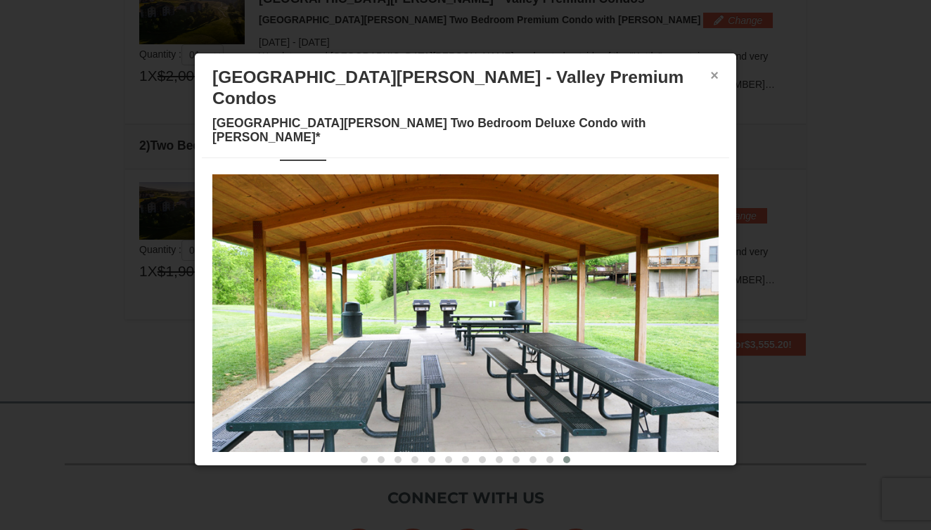
click at [712, 76] on button "×" at bounding box center [714, 75] width 8 height 14
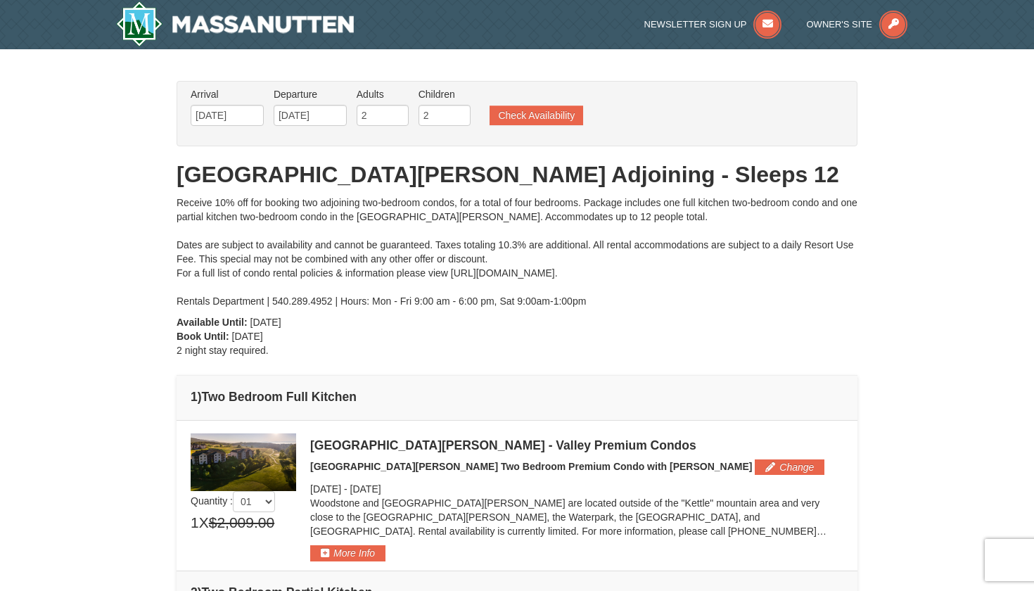
scroll to position [0, 0]
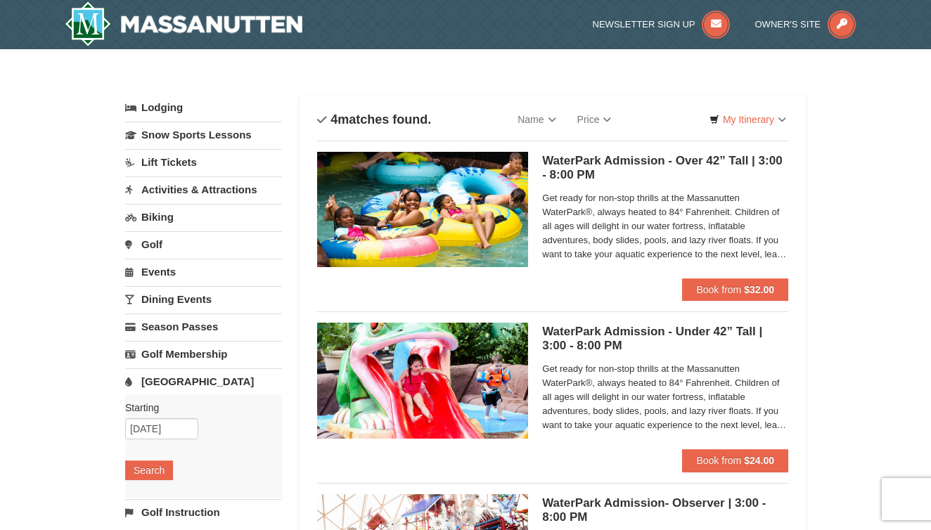
click at [835, 226] on div "× Categories List Filter My Itinerary Questions? [PHONE_NUMBER] Lodging Arrival…" at bounding box center [465, 456] width 931 height 815
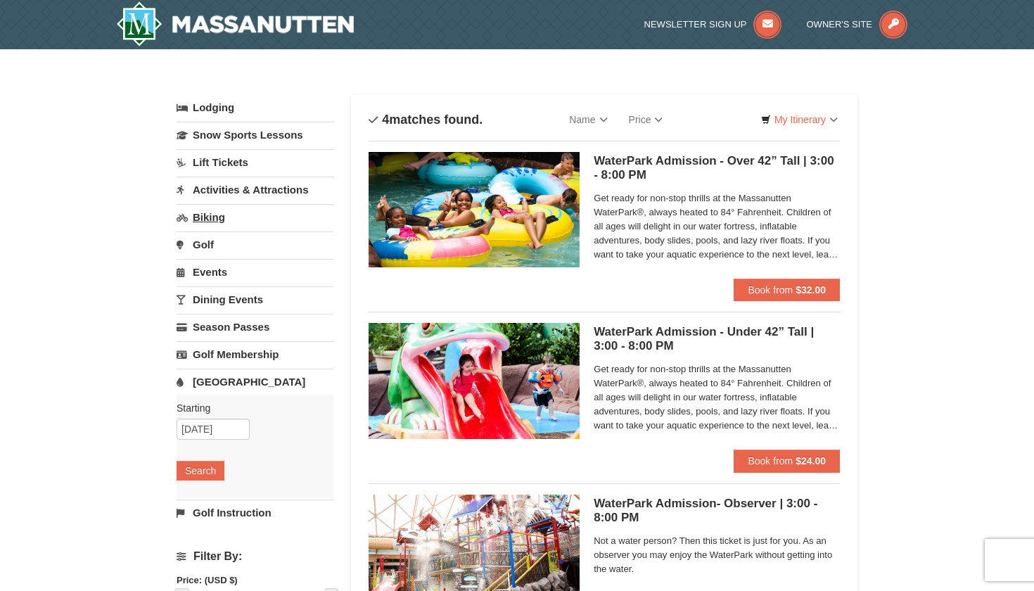
click at [224, 222] on link "Biking" at bounding box center [254, 217] width 157 height 26
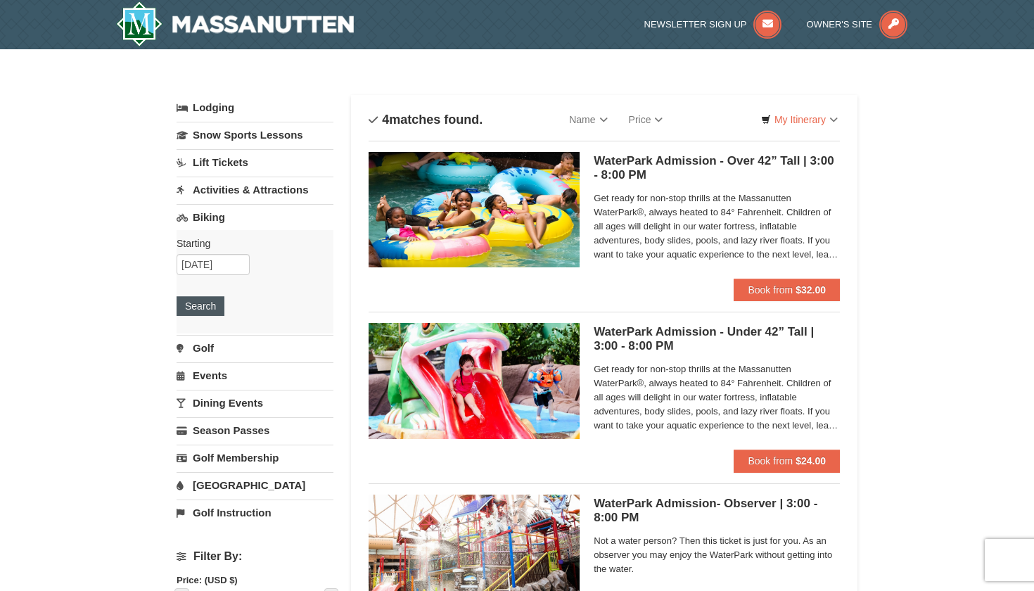
click at [210, 309] on button "Search" at bounding box center [200, 306] width 48 height 20
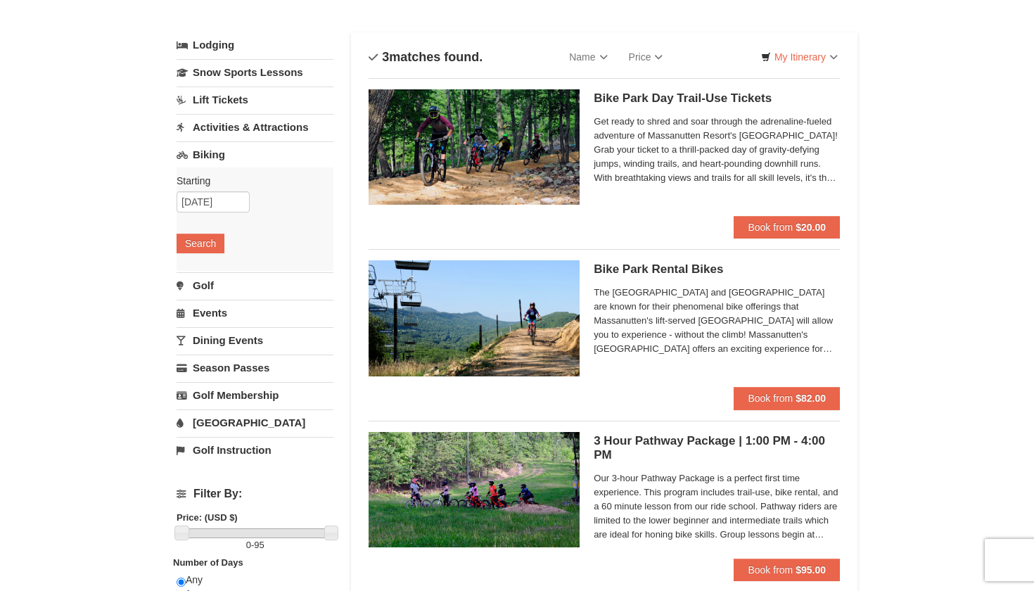
scroll to position [60, 0]
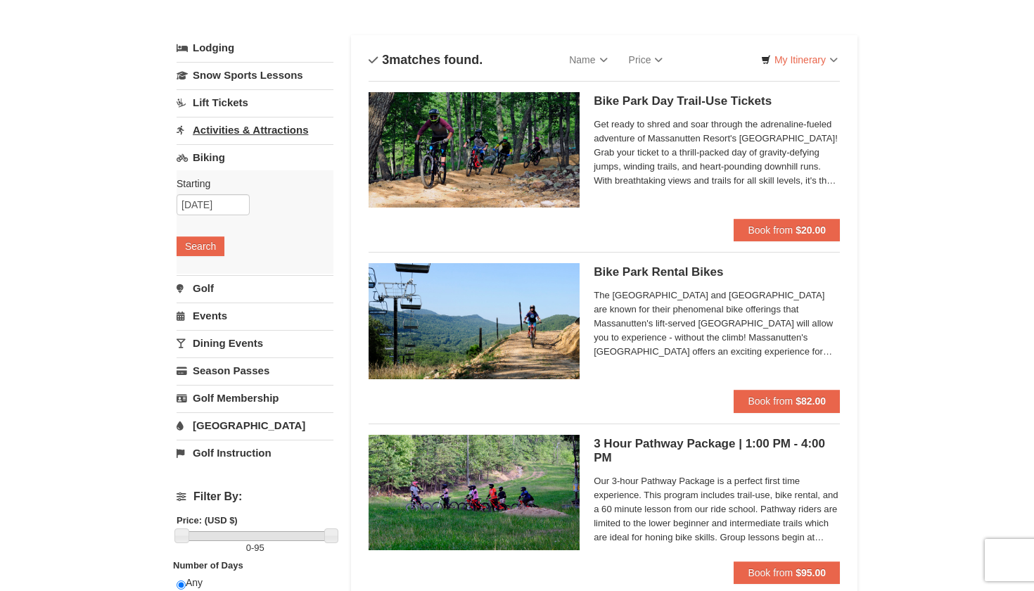
click at [283, 133] on link "Activities & Attractions" at bounding box center [254, 130] width 157 height 26
click at [212, 217] on button "Search" at bounding box center [200, 219] width 48 height 20
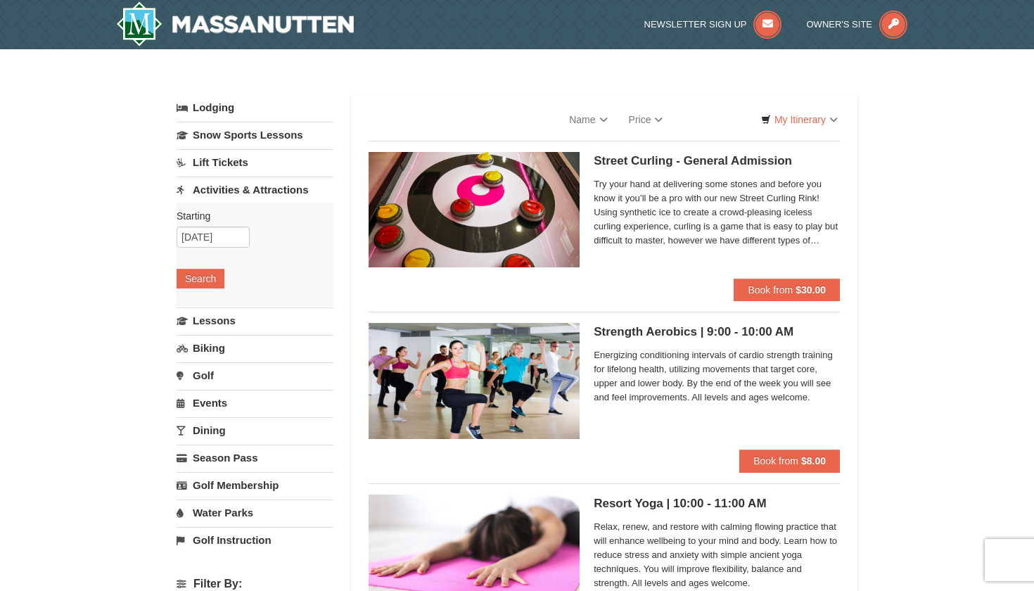
select select "9"
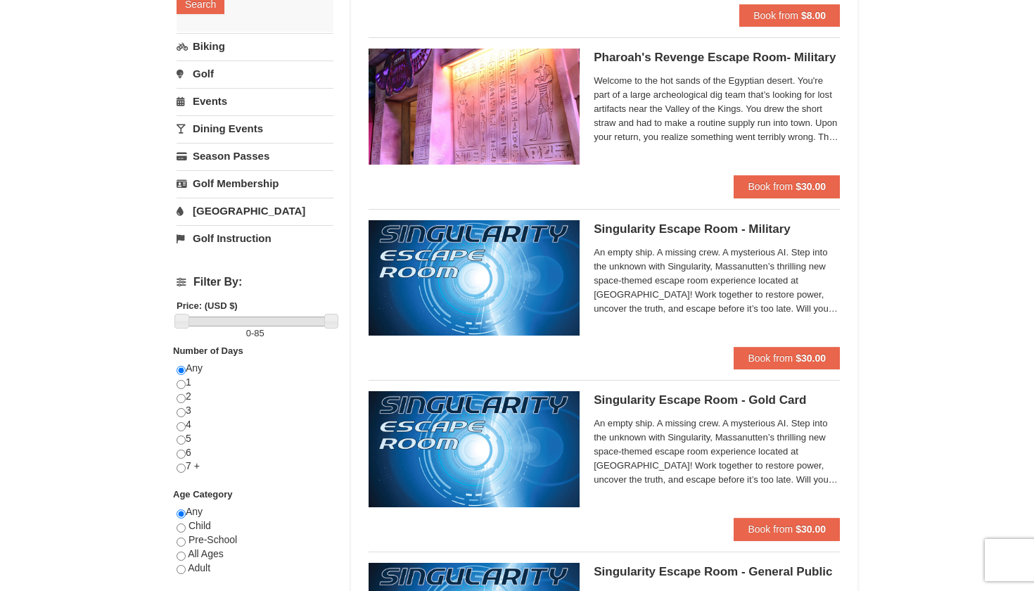
scroll to position [291, 0]
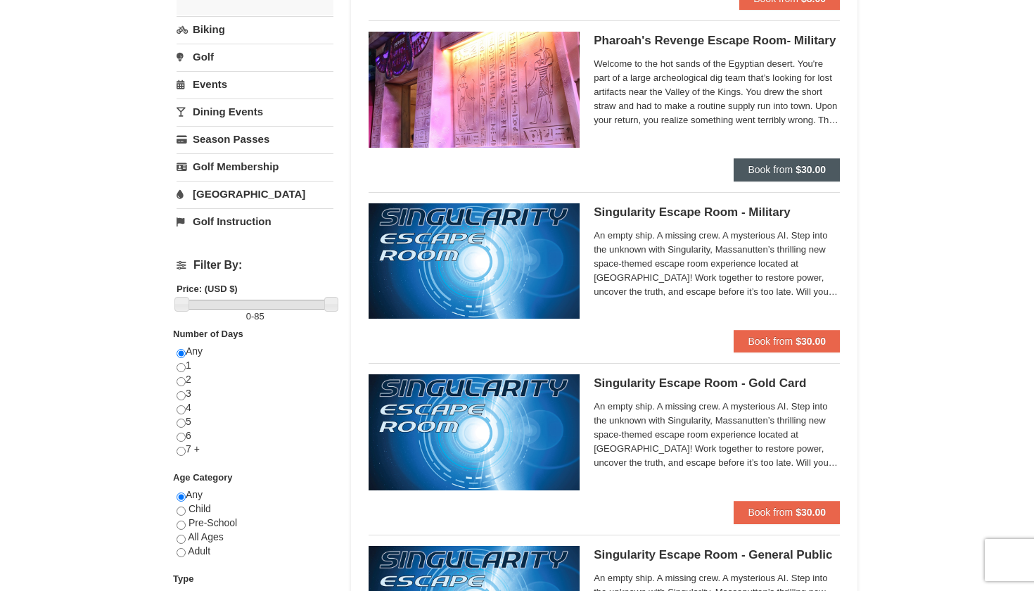
click at [794, 163] on button "Book from $30.00" at bounding box center [786, 169] width 106 height 23
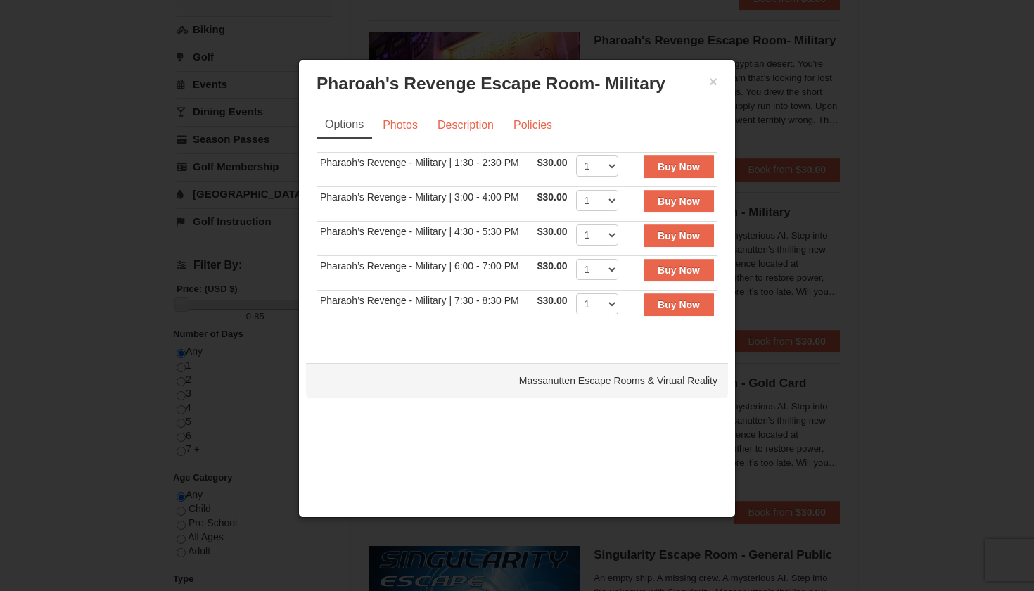
click at [826, 129] on div at bounding box center [517, 295] width 1034 height 591
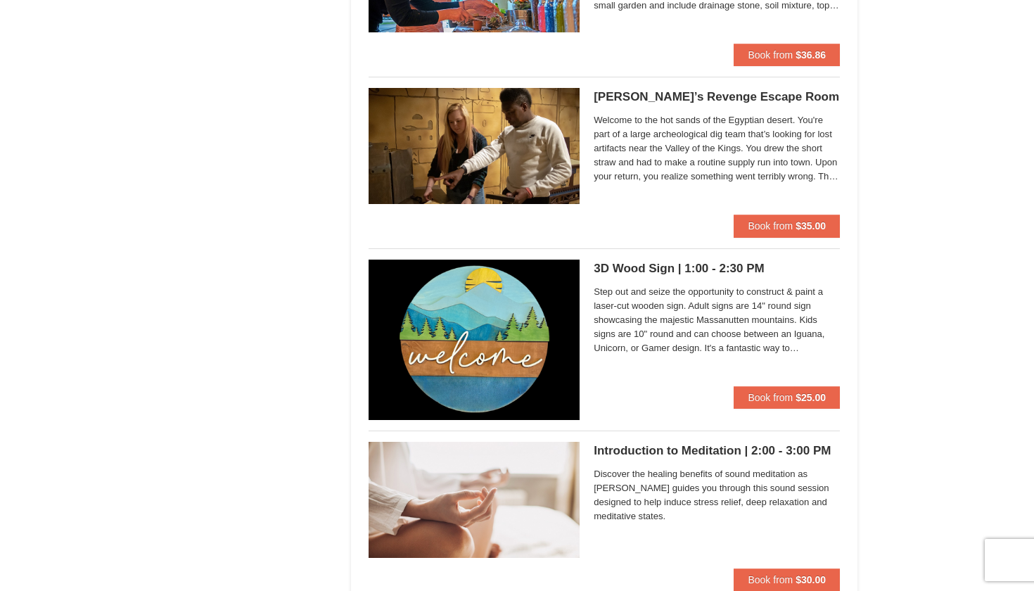
scroll to position [1102, 0]
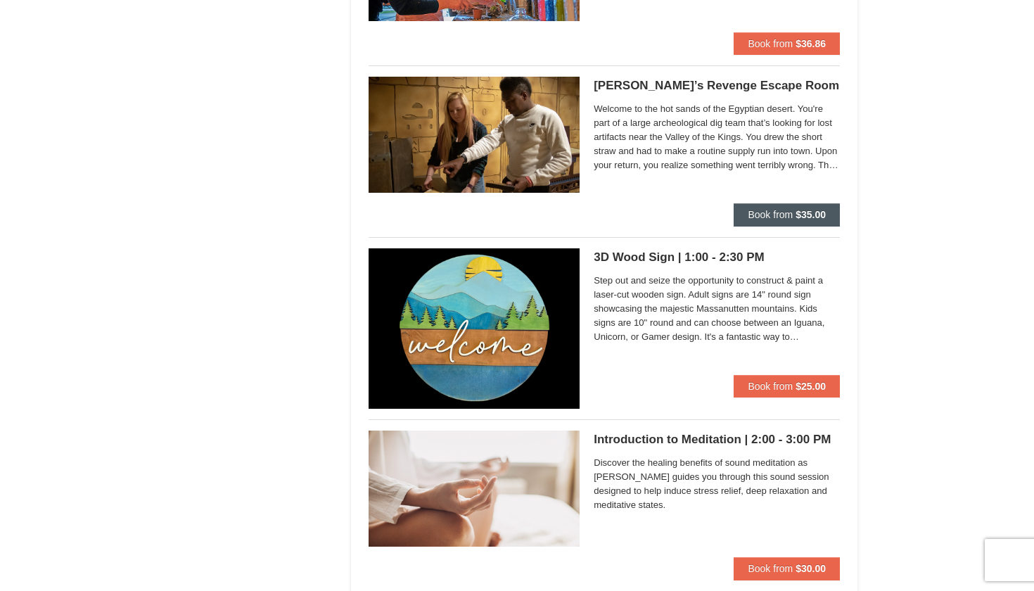
click at [802, 205] on button "Book from $35.00" at bounding box center [786, 214] width 106 height 23
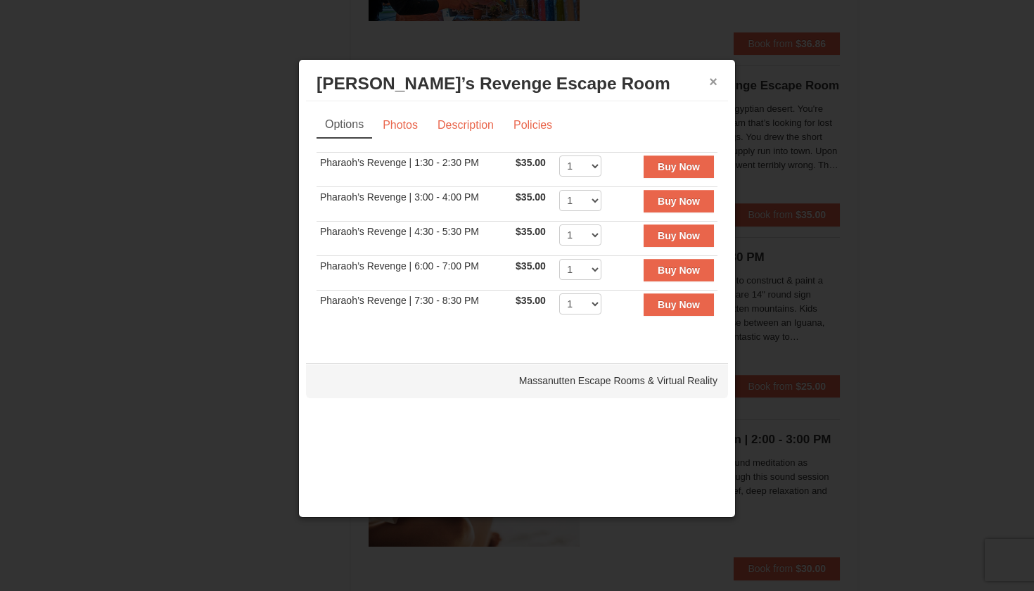
click at [714, 89] on button "×" at bounding box center [713, 82] width 8 height 14
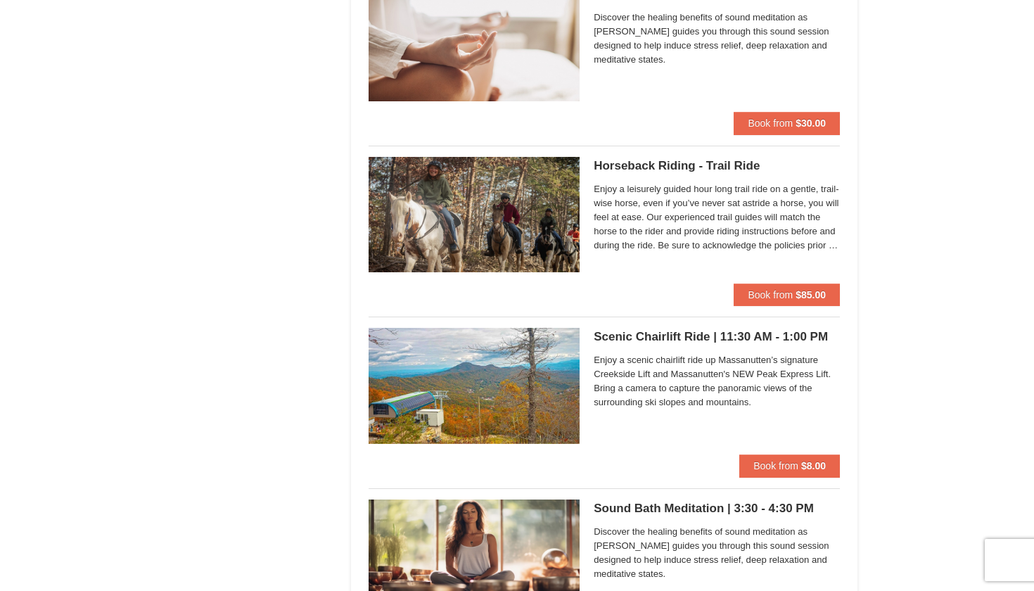
scroll to position [1555, 0]
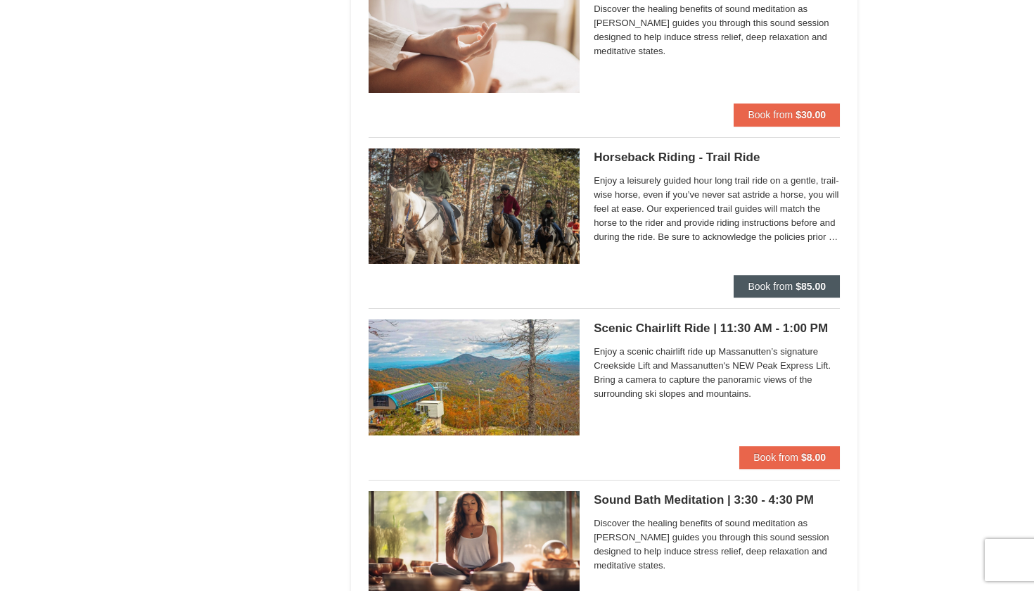
click at [802, 281] on strong "$85.00" at bounding box center [810, 286] width 30 height 11
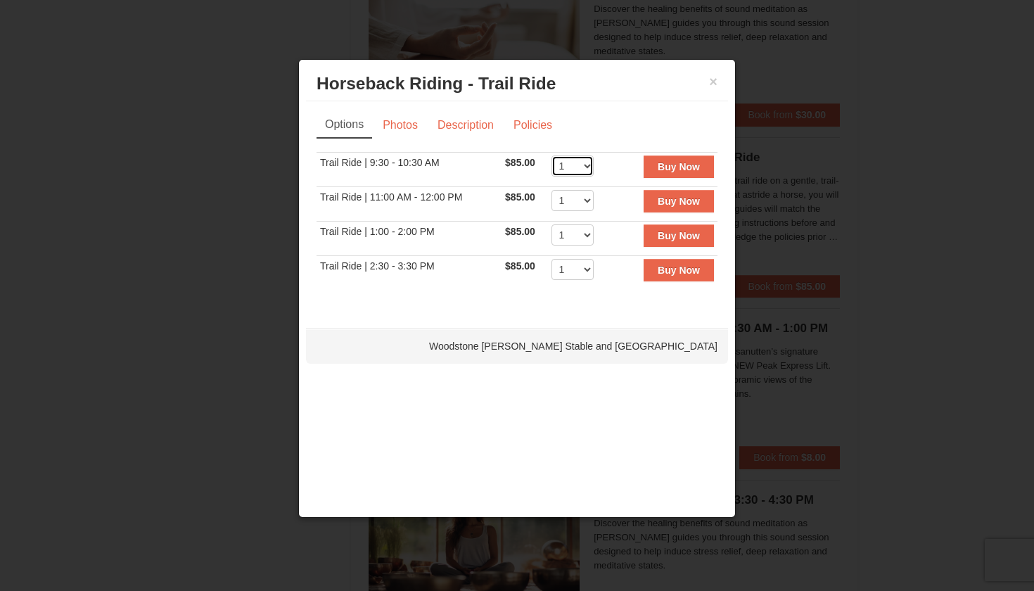
select select "4"
click at [712, 86] on button "×" at bounding box center [713, 82] width 8 height 14
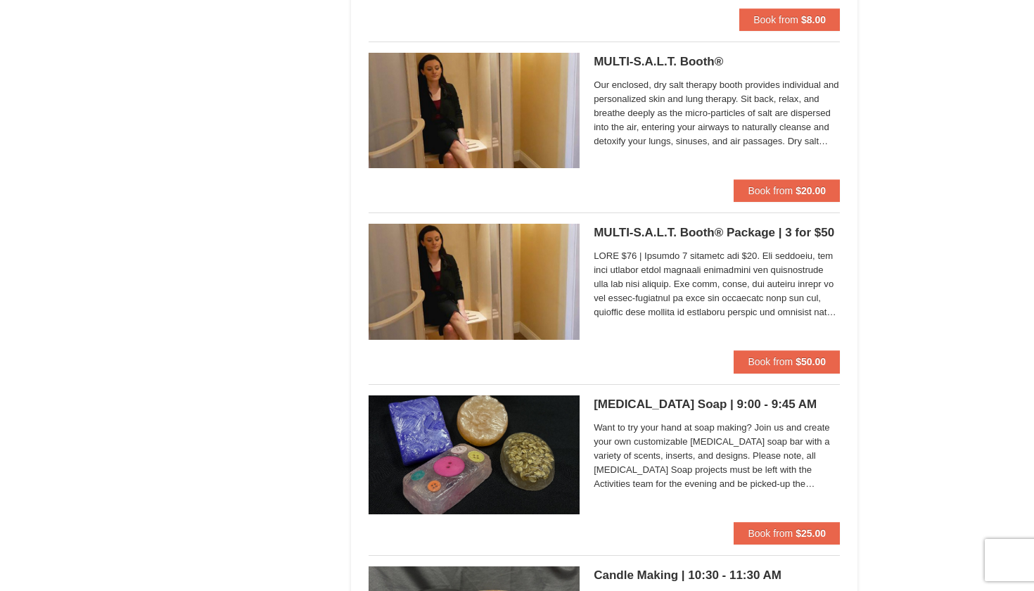
scroll to position [3018, 0]
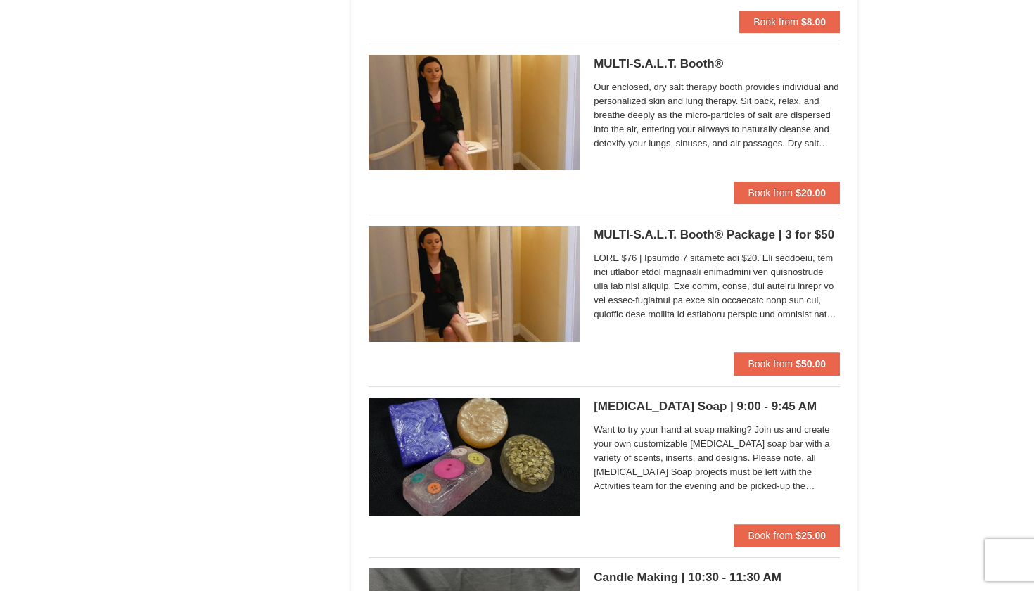
click at [505, 142] on img at bounding box center [473, 112] width 211 height 115
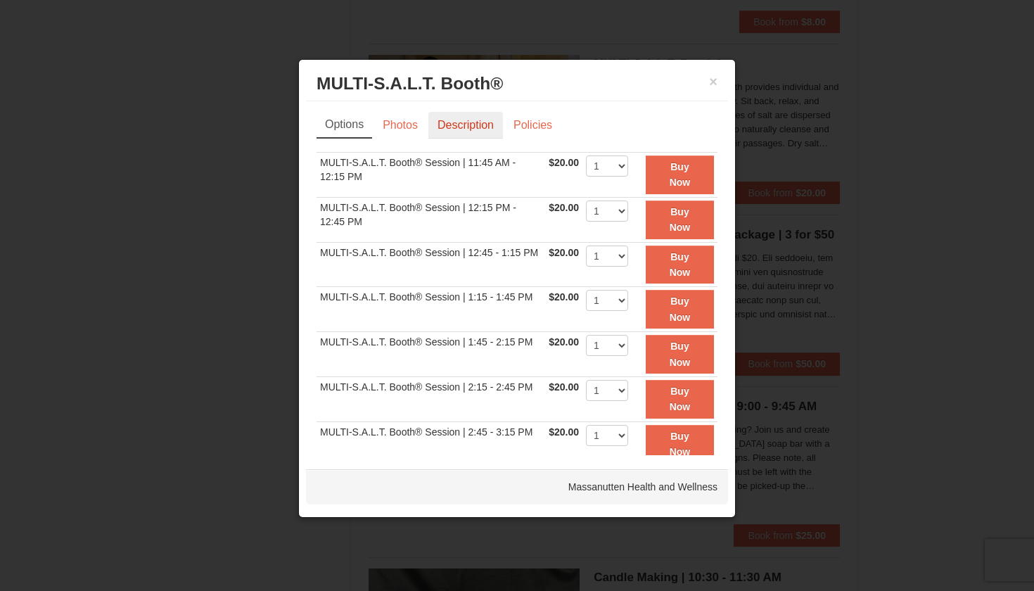
click at [471, 131] on link "Description" at bounding box center [465, 125] width 75 height 27
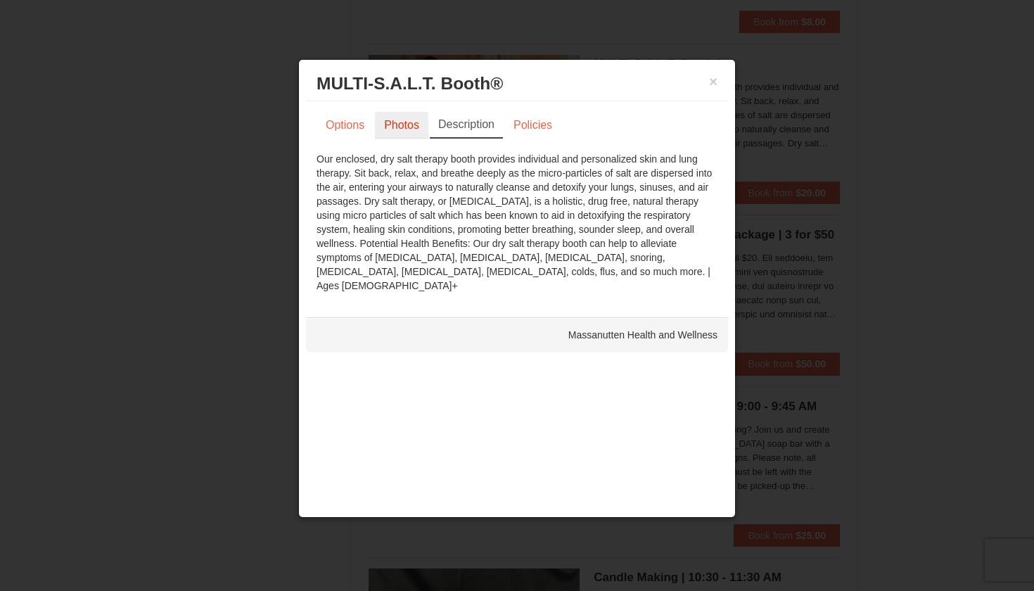
click at [414, 127] on link "Photos" at bounding box center [401, 125] width 53 height 27
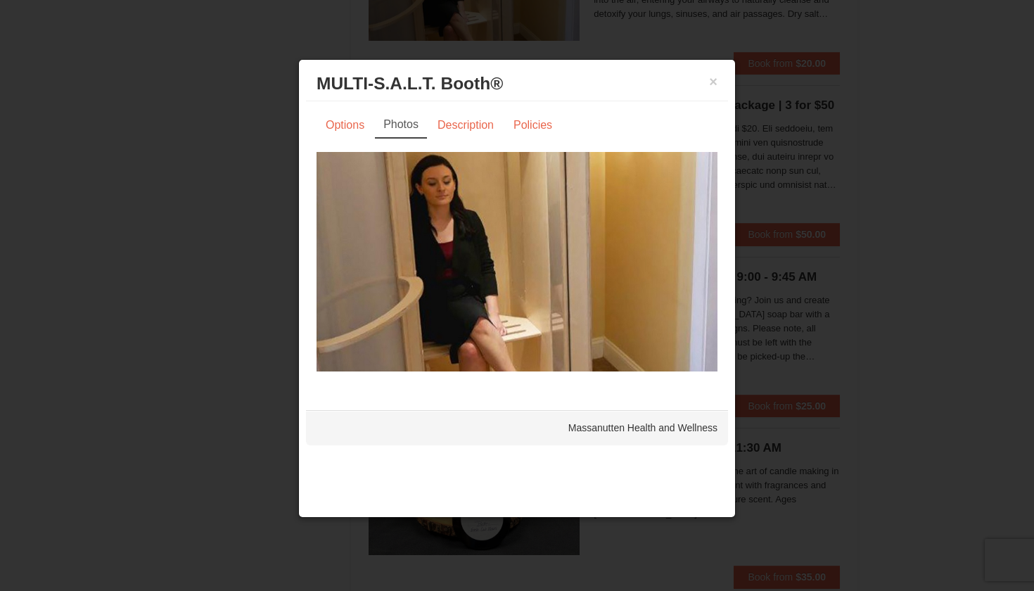
scroll to position [3142, 0]
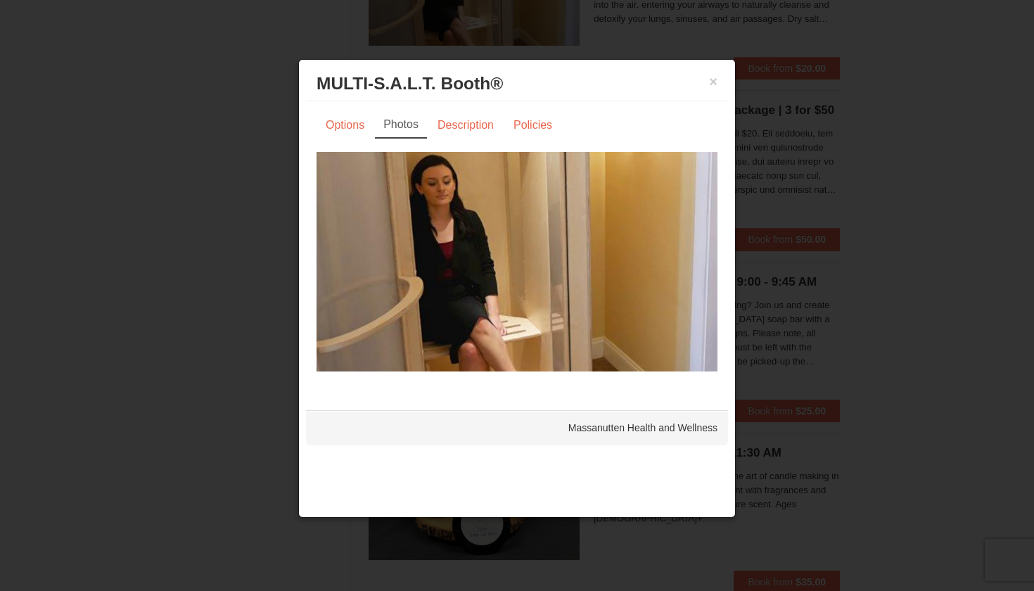
click at [532, 264] on img at bounding box center [516, 261] width 401 height 219
click at [463, 130] on link "Description" at bounding box center [465, 125] width 75 height 27
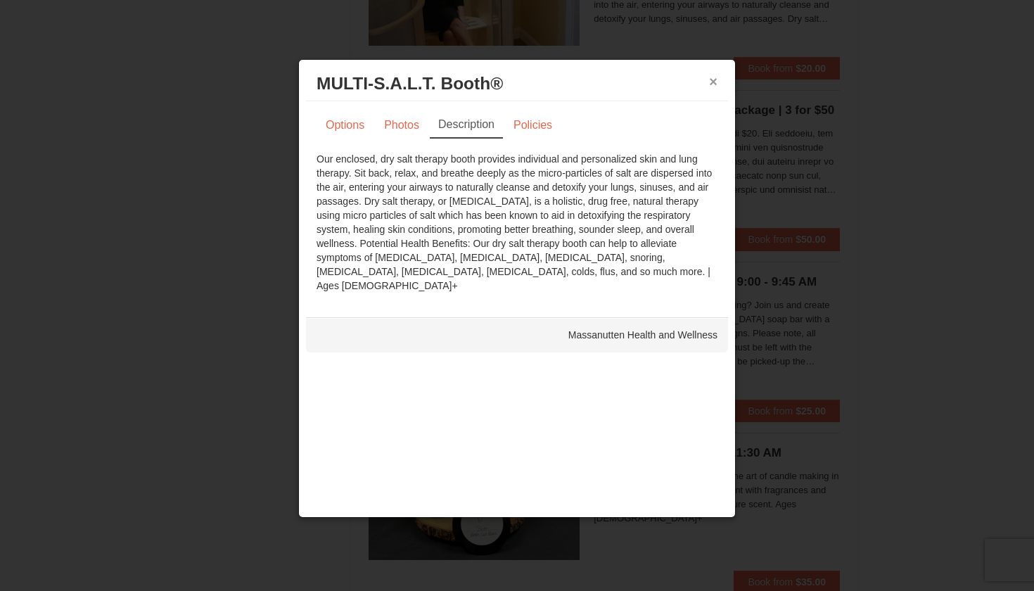
click at [712, 86] on button "×" at bounding box center [713, 82] width 8 height 14
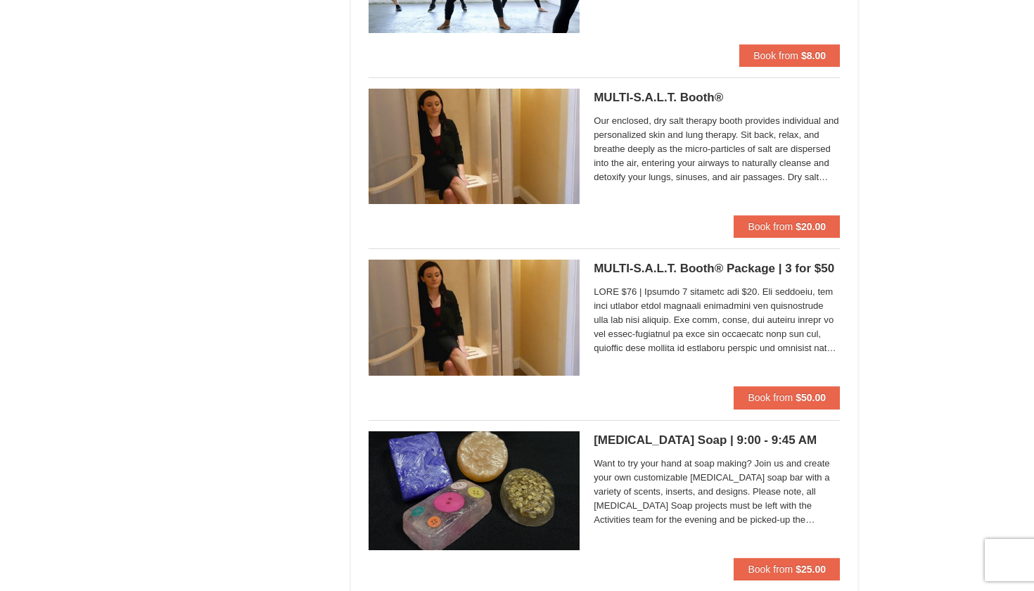
scroll to position [2981, 0]
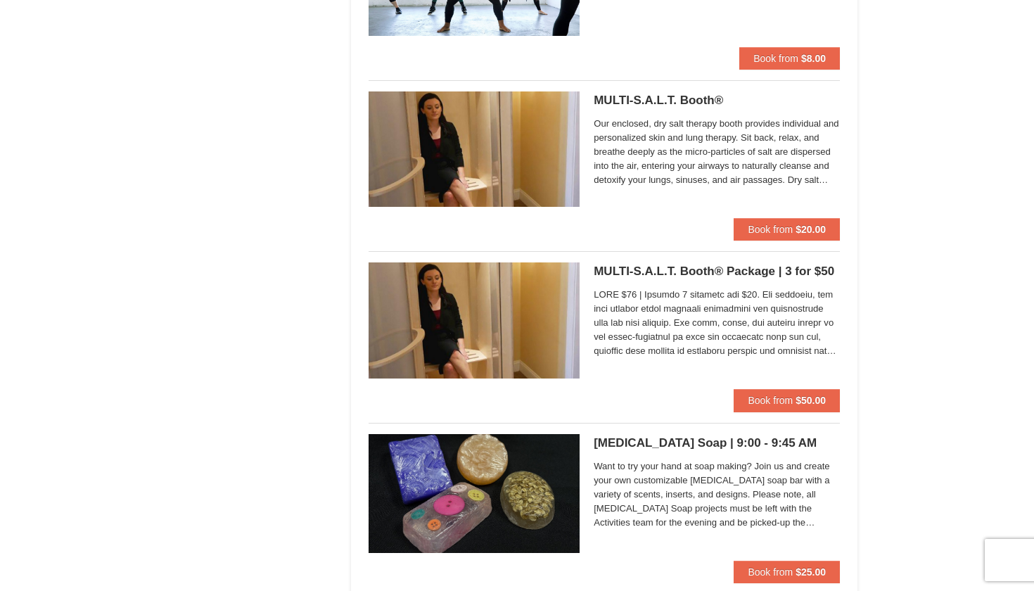
click at [466, 316] on img at bounding box center [473, 319] width 211 height 115
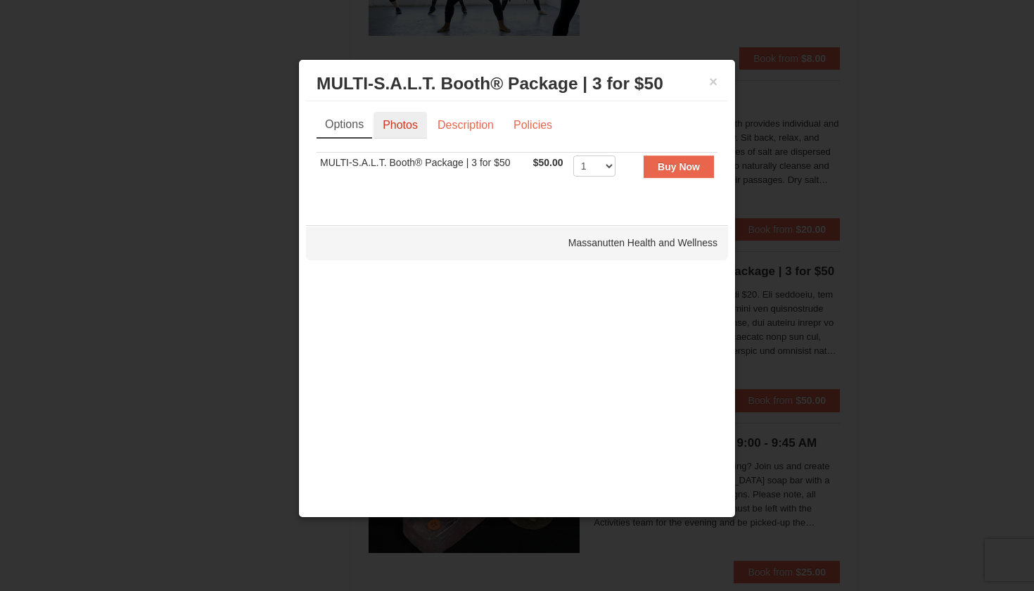
click at [411, 125] on link "Photos" at bounding box center [399, 125] width 53 height 27
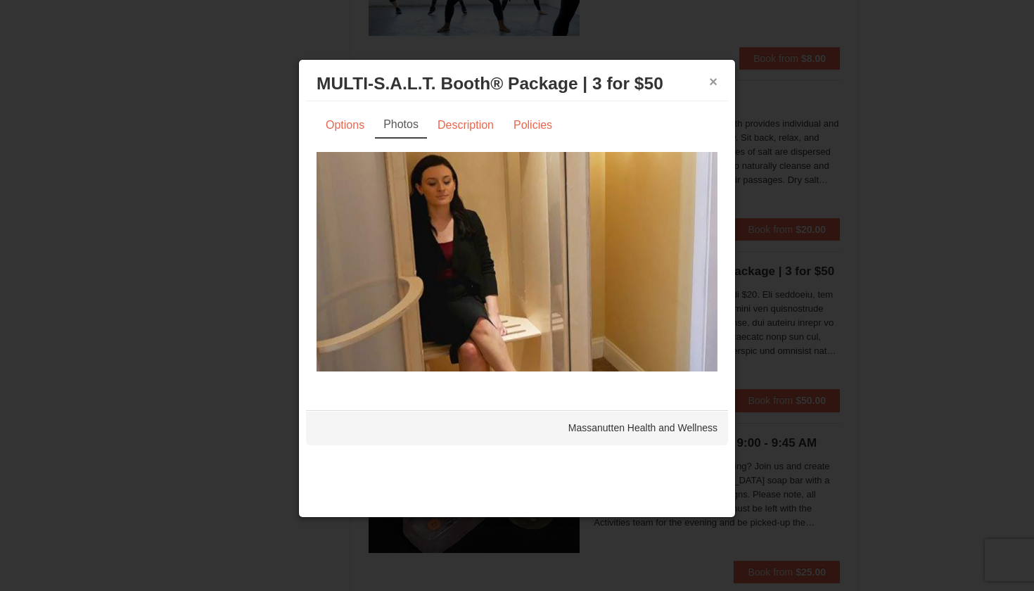
click at [715, 80] on button "×" at bounding box center [713, 82] width 8 height 14
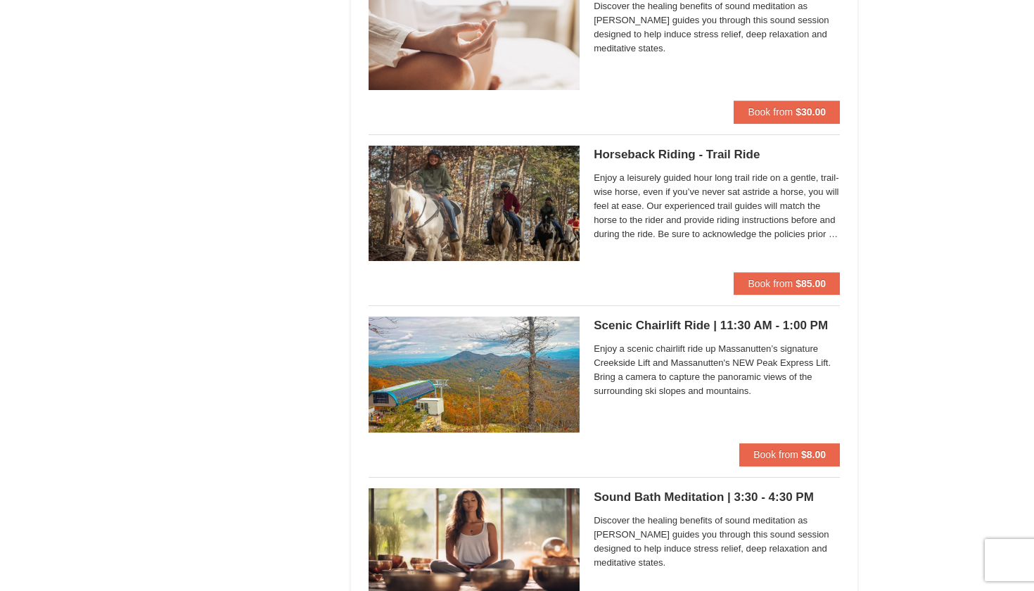
scroll to position [1562, 0]
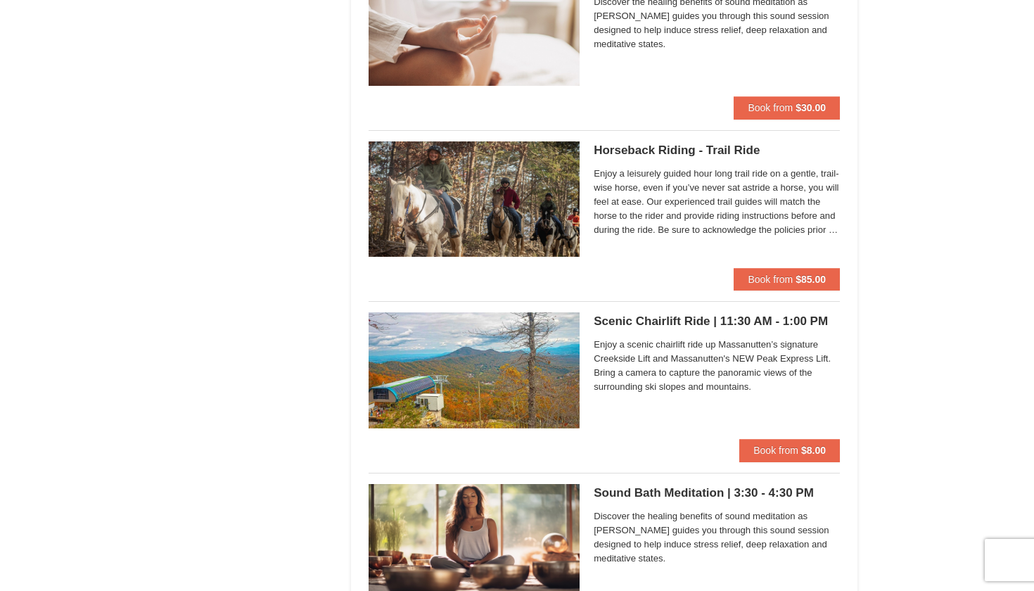
click at [788, 278] on span "Book from" at bounding box center [769, 279] width 45 height 11
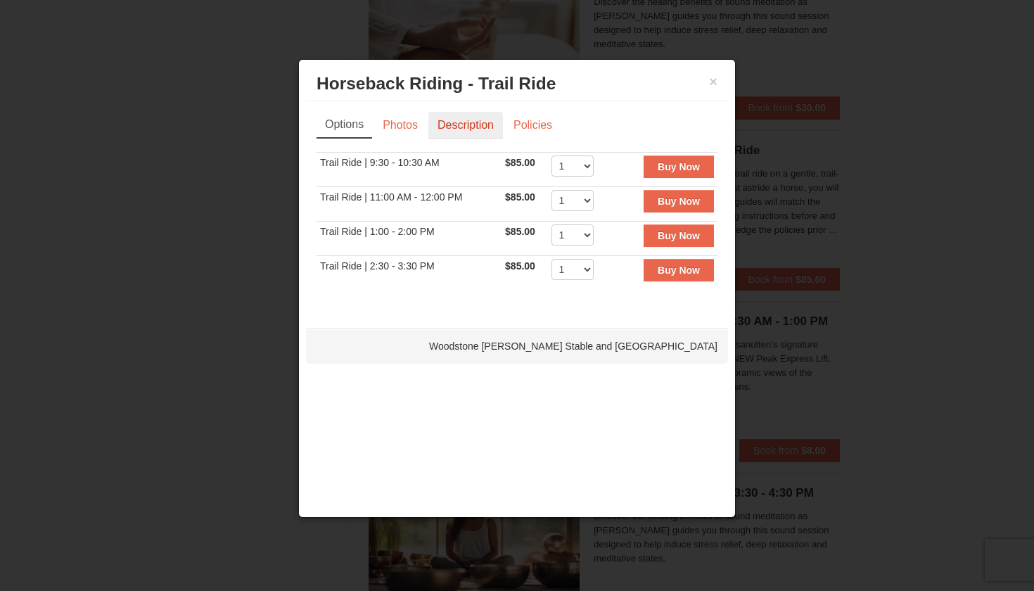
click at [483, 131] on link "Description" at bounding box center [465, 125] width 75 height 27
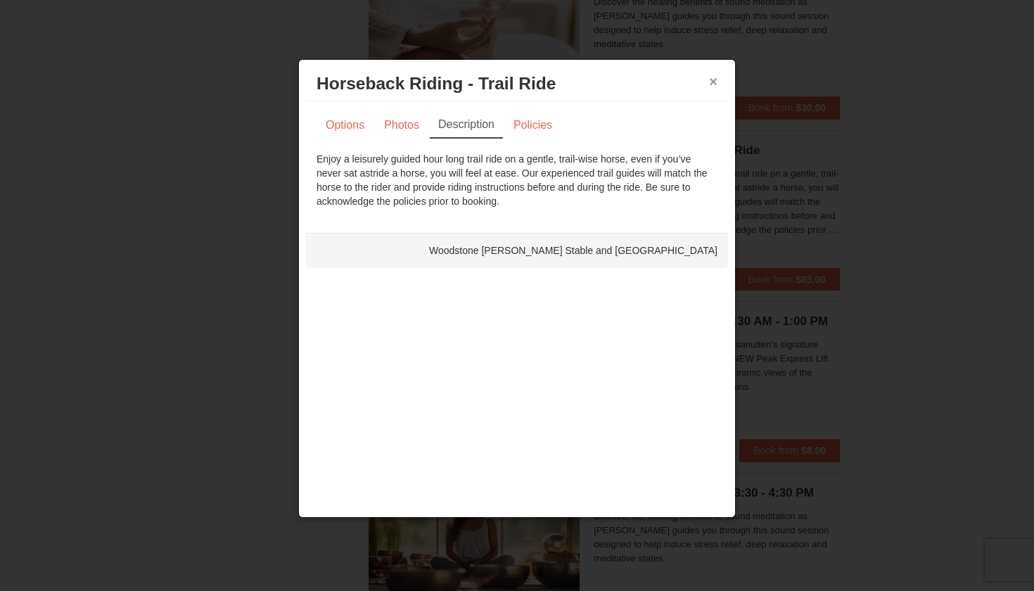
click at [717, 82] on button "×" at bounding box center [713, 82] width 8 height 14
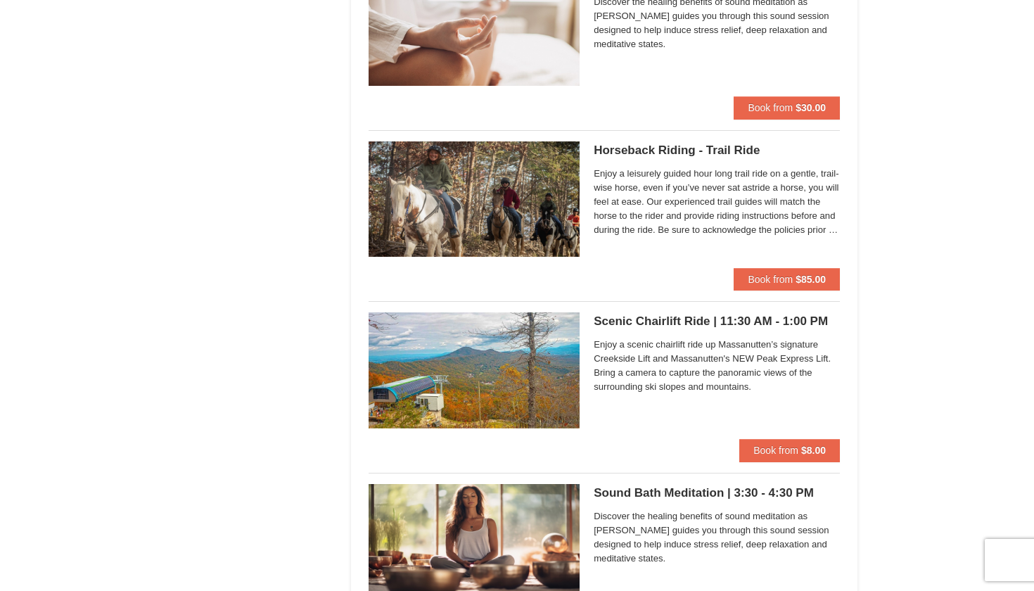
click at [721, 143] on h5 "Horseback Riding - Trail Ride Woodstone Meadows Stable and Petting Farm" at bounding box center [716, 150] width 246 height 14
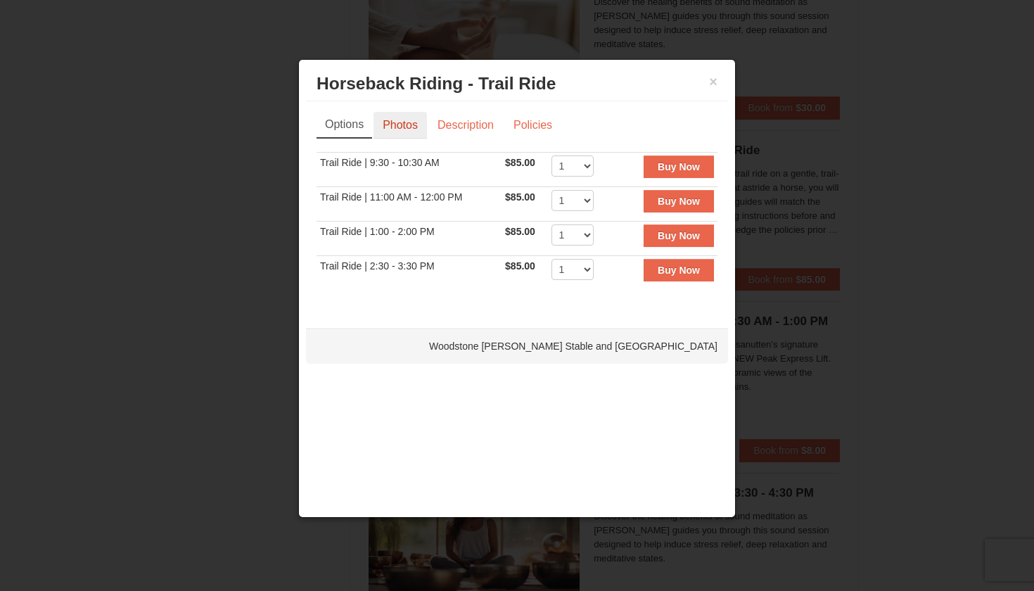
click at [413, 130] on link "Photos" at bounding box center [399, 125] width 53 height 27
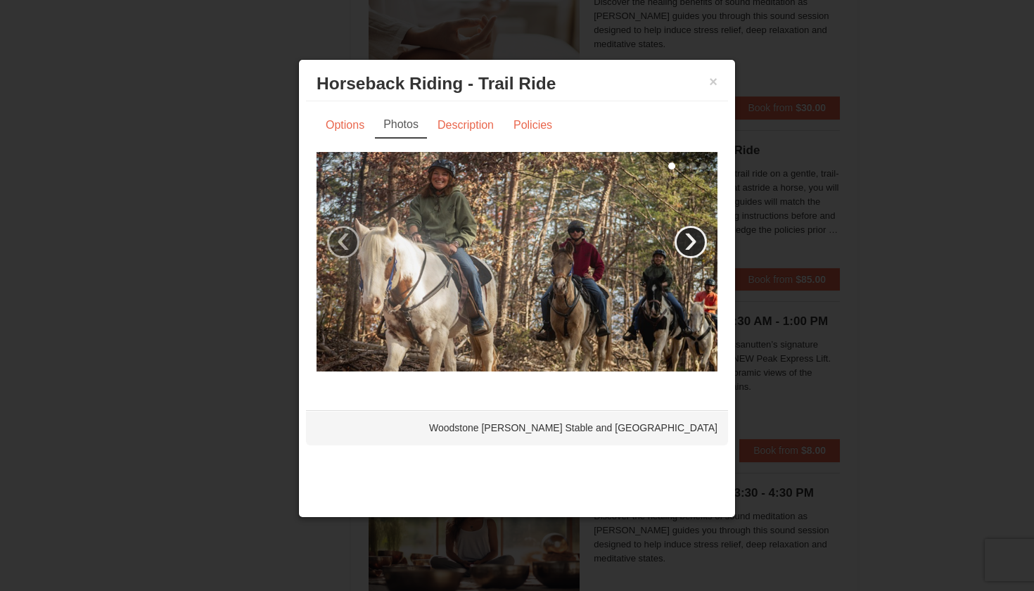
click at [690, 248] on link "›" at bounding box center [690, 242] width 32 height 32
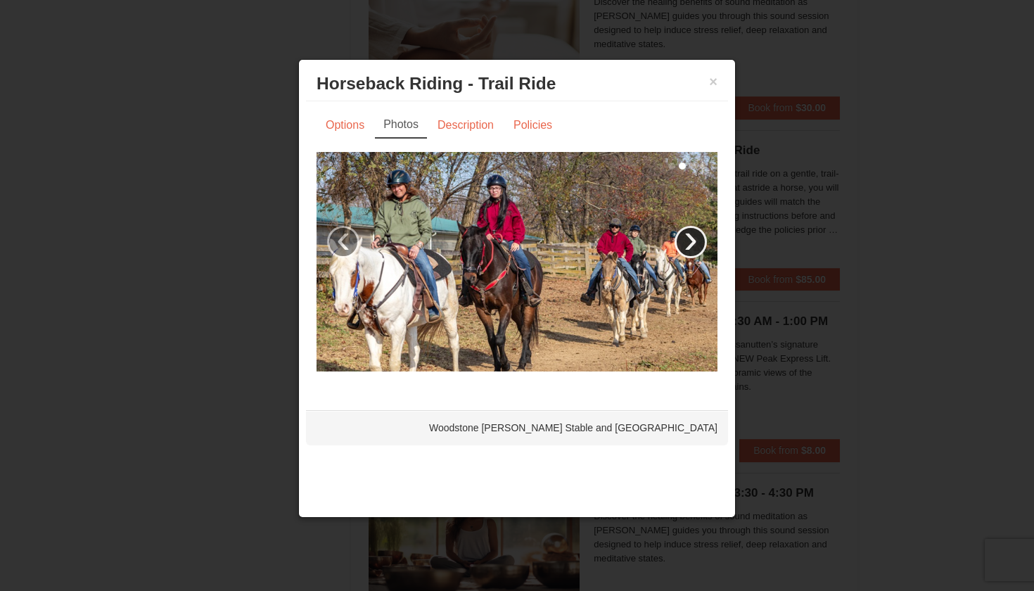
click at [690, 248] on link "›" at bounding box center [690, 242] width 32 height 32
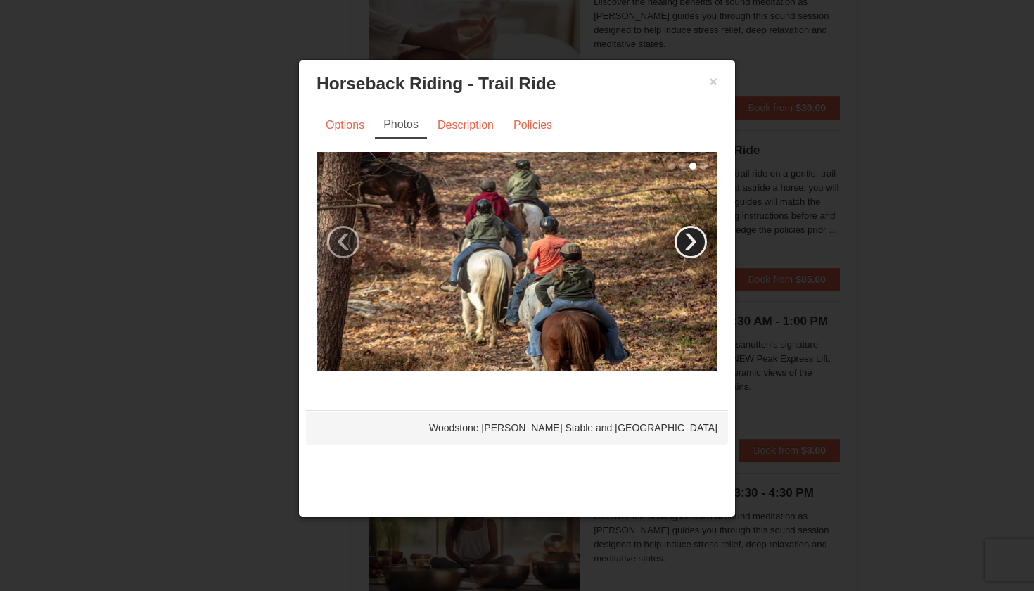
click at [690, 248] on link "›" at bounding box center [690, 242] width 32 height 32
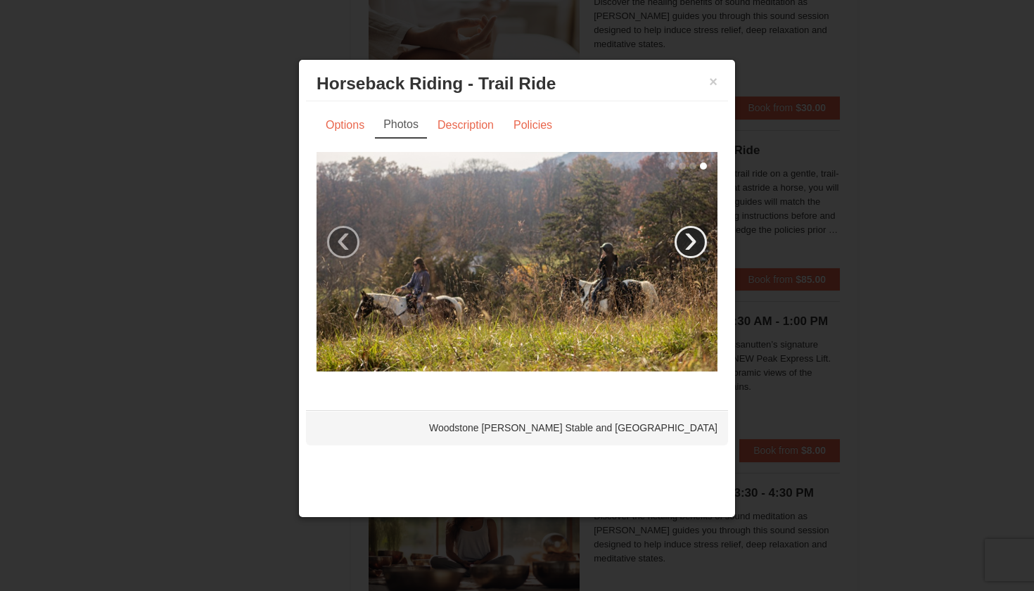
click at [693, 250] on link "›" at bounding box center [690, 242] width 32 height 32
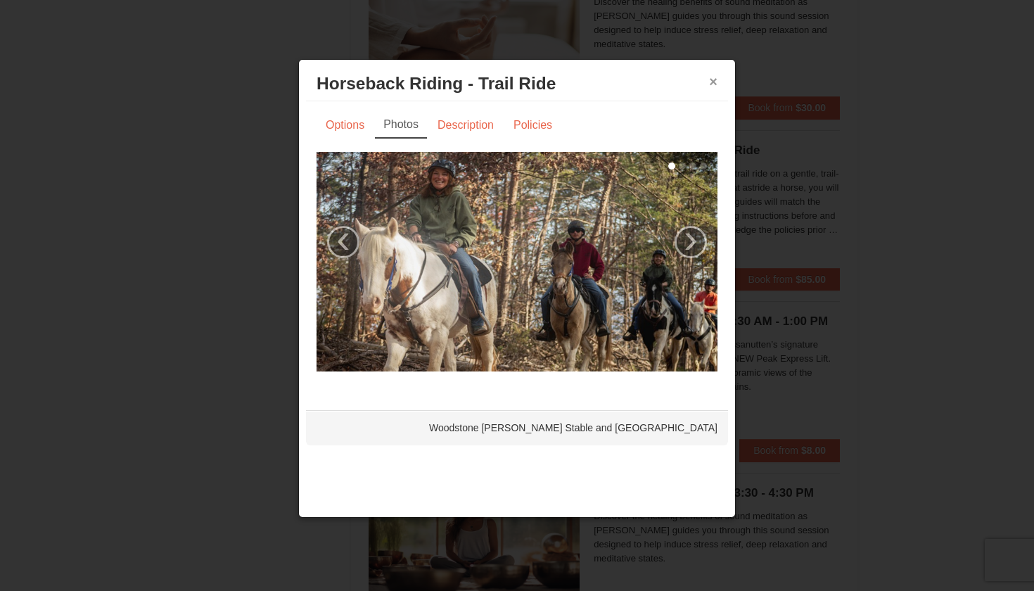
click at [717, 77] on button "×" at bounding box center [713, 82] width 8 height 14
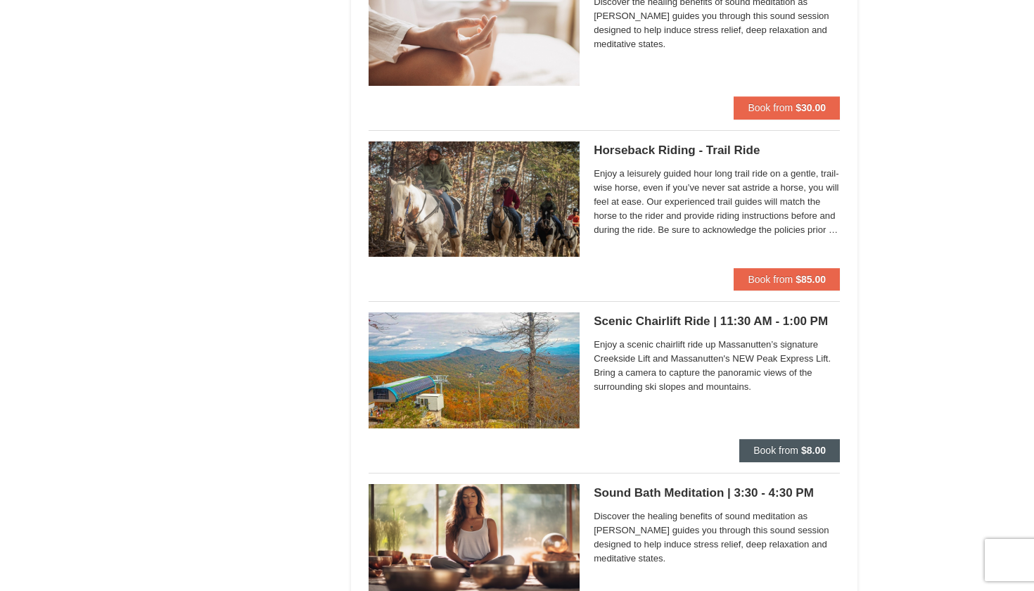
click at [788, 447] on span "Book from" at bounding box center [775, 449] width 45 height 11
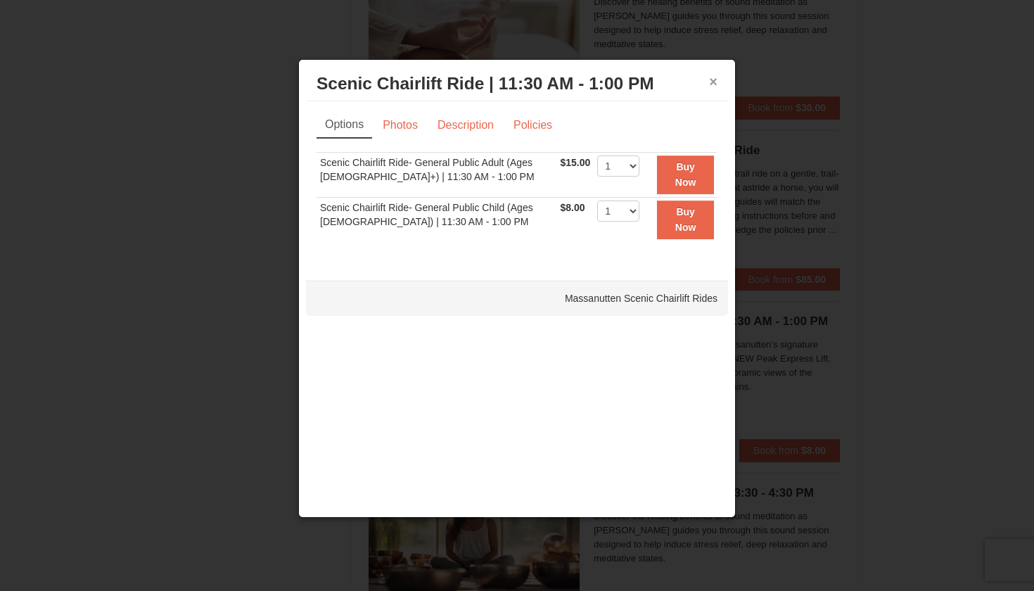
click at [714, 82] on button "×" at bounding box center [713, 82] width 8 height 14
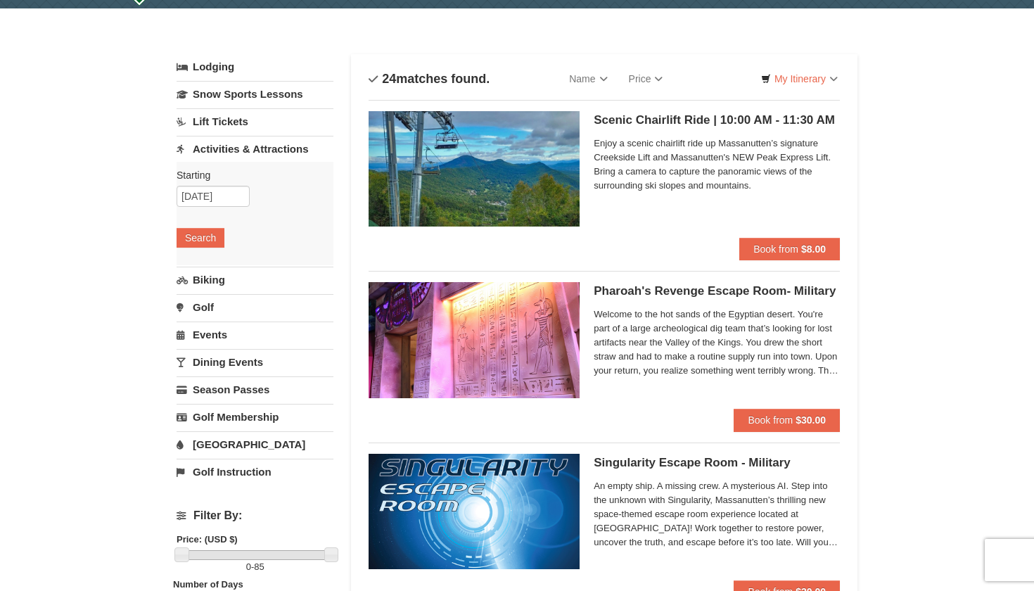
scroll to position [0, 0]
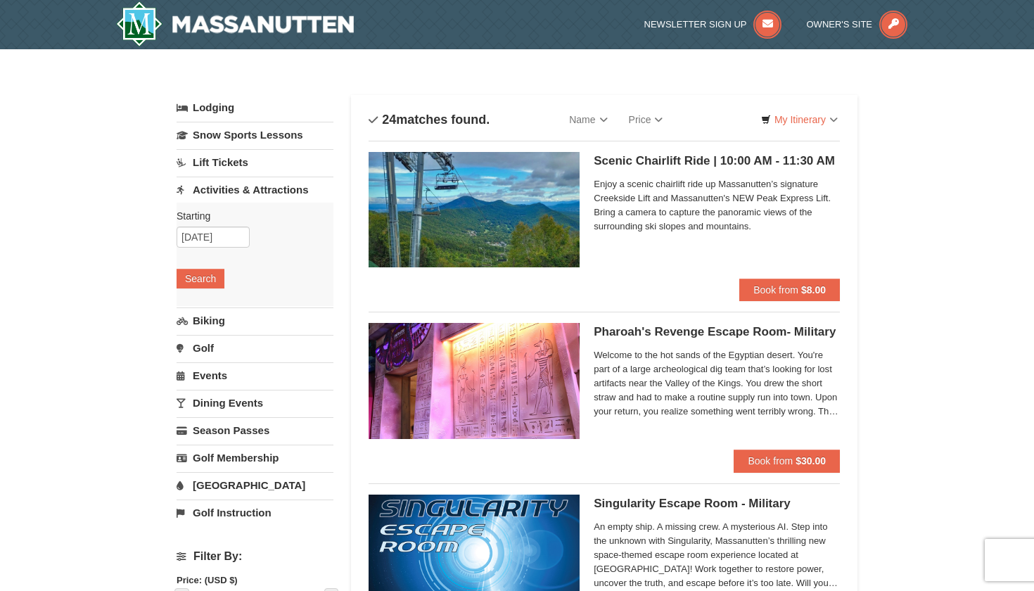
click at [544, 222] on img at bounding box center [473, 209] width 211 height 115
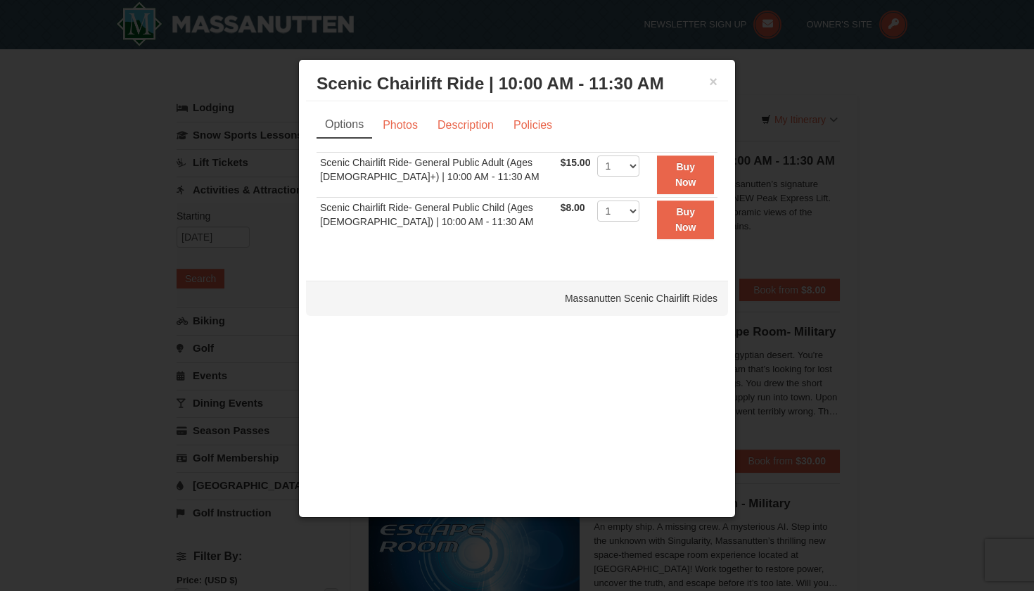
click at [706, 84] on h3 "Scenic Chairlift Ride | 10:00 AM - 11:30 AM Massanutten Scenic Chairlift Rides" at bounding box center [516, 83] width 401 height 21
click at [711, 84] on button "×" at bounding box center [713, 82] width 8 height 14
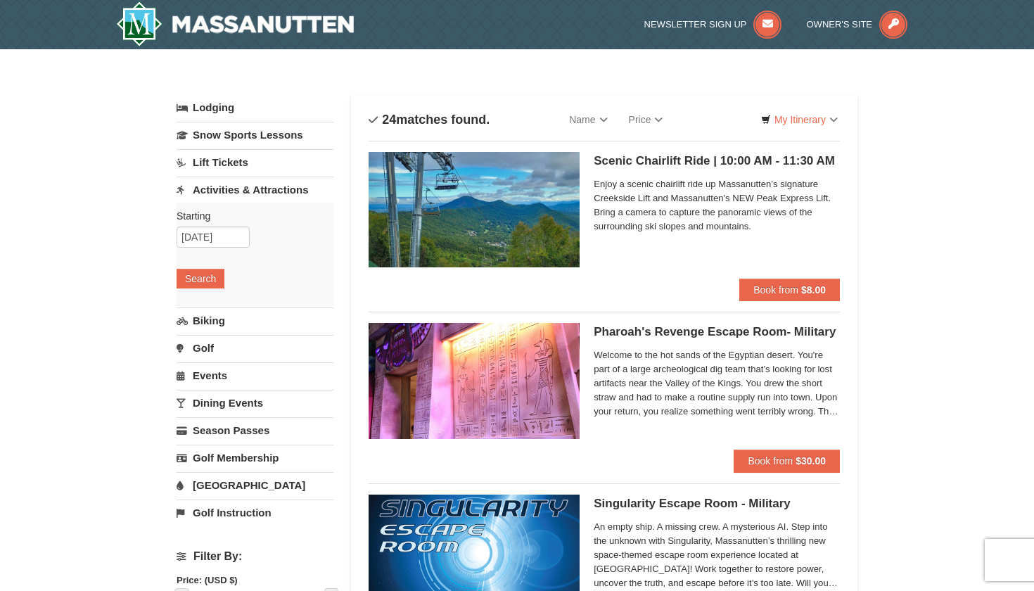
click at [202, 20] on img at bounding box center [235, 23] width 238 height 45
